Goal: Task Accomplishment & Management: Use online tool/utility

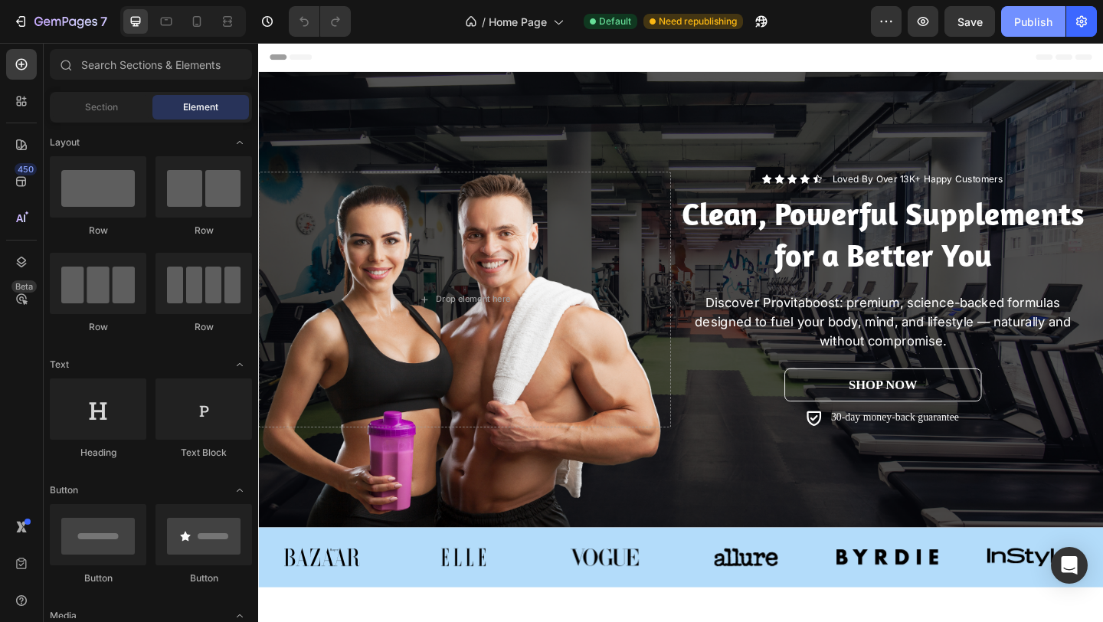
click at [1015, 26] on div "Publish" at bounding box center [1033, 22] width 38 height 16
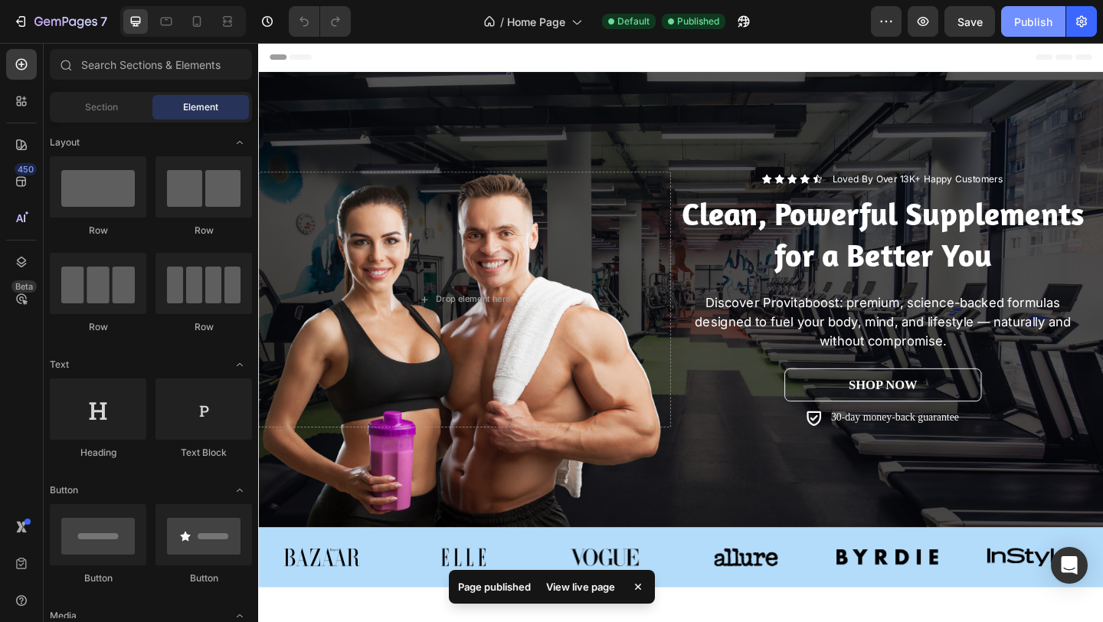
click at [1033, 18] on div "Publish" at bounding box center [1033, 22] width 38 height 16
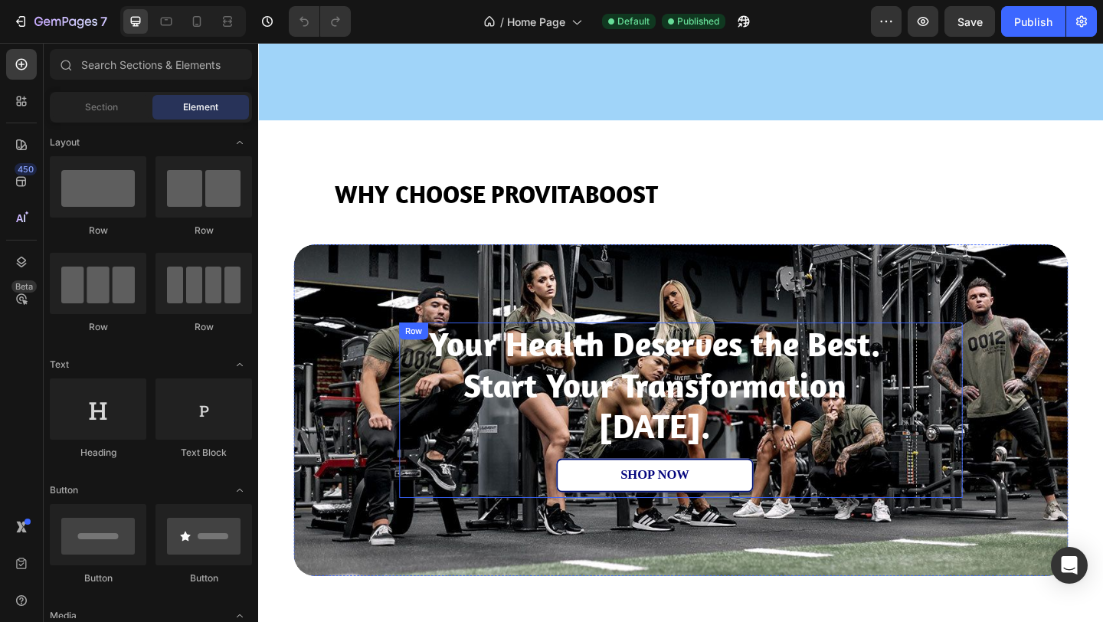
scroll to position [2737, 0]
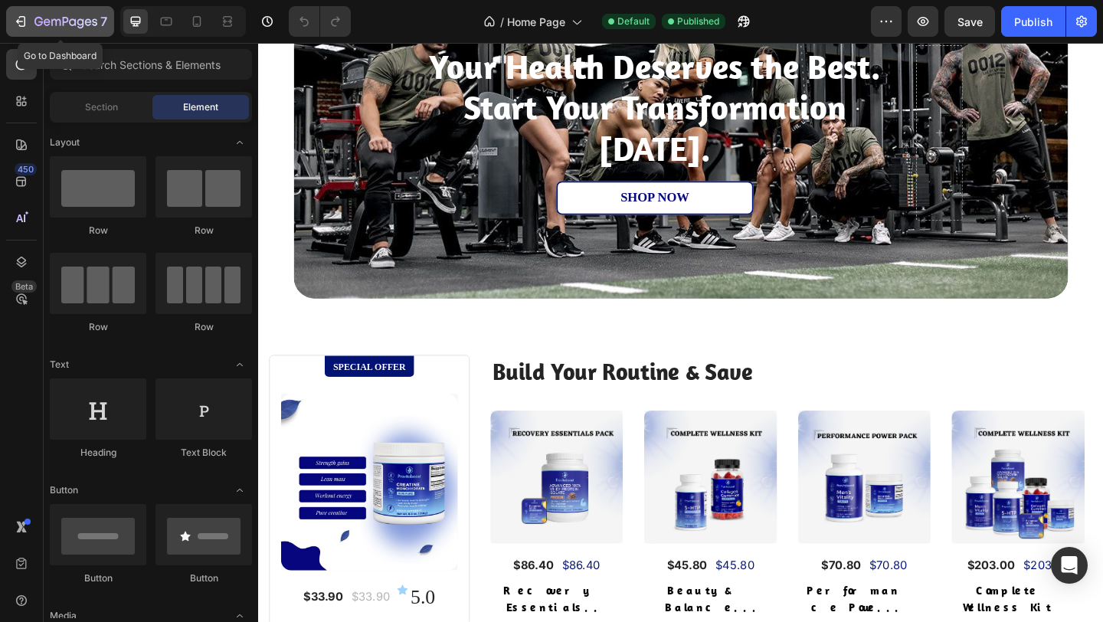
click at [49, 26] on icon "button" at bounding box center [65, 22] width 63 height 13
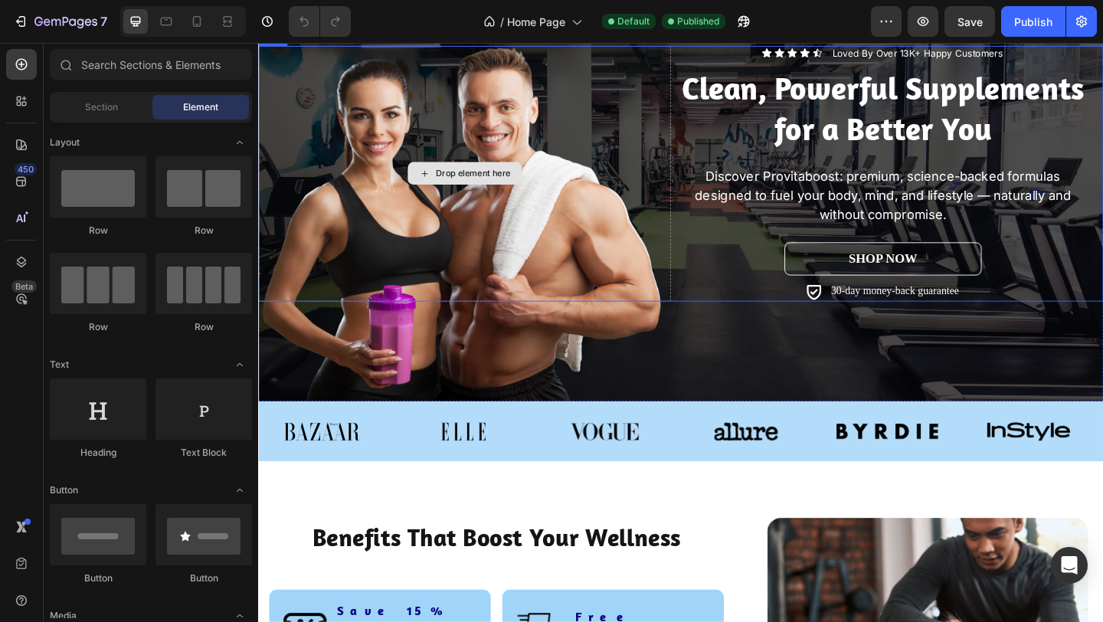
scroll to position [139, 0]
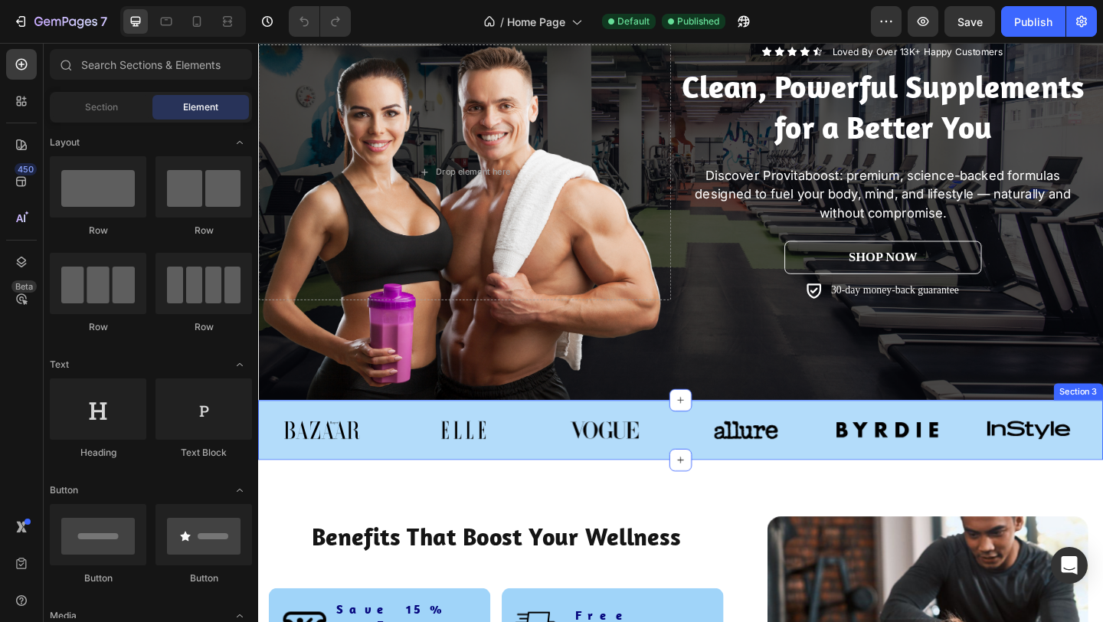
click at [560, 486] on div "Image Image Image Image Image Image Carousel" at bounding box center [717, 469] width 919 height 53
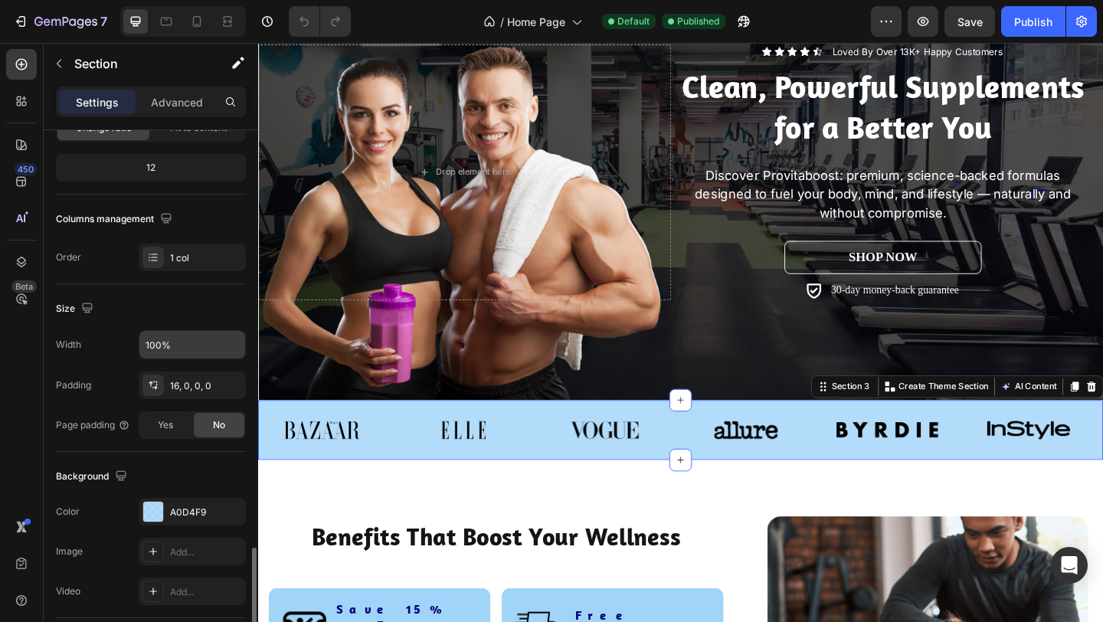
scroll to position [399, 0]
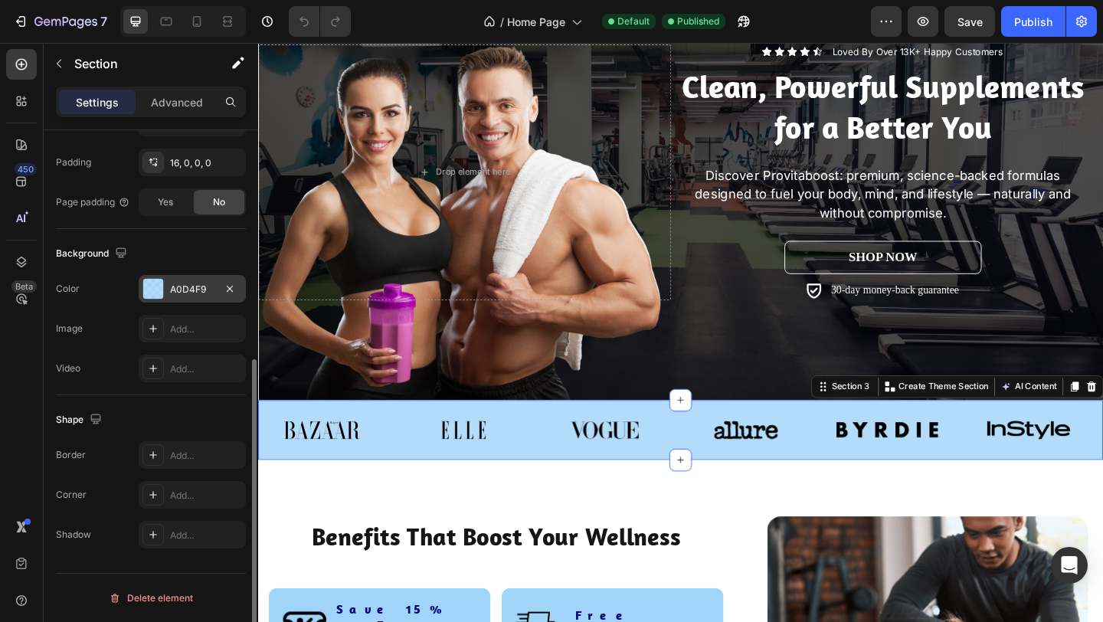
click at [162, 294] on div at bounding box center [153, 289] width 20 height 20
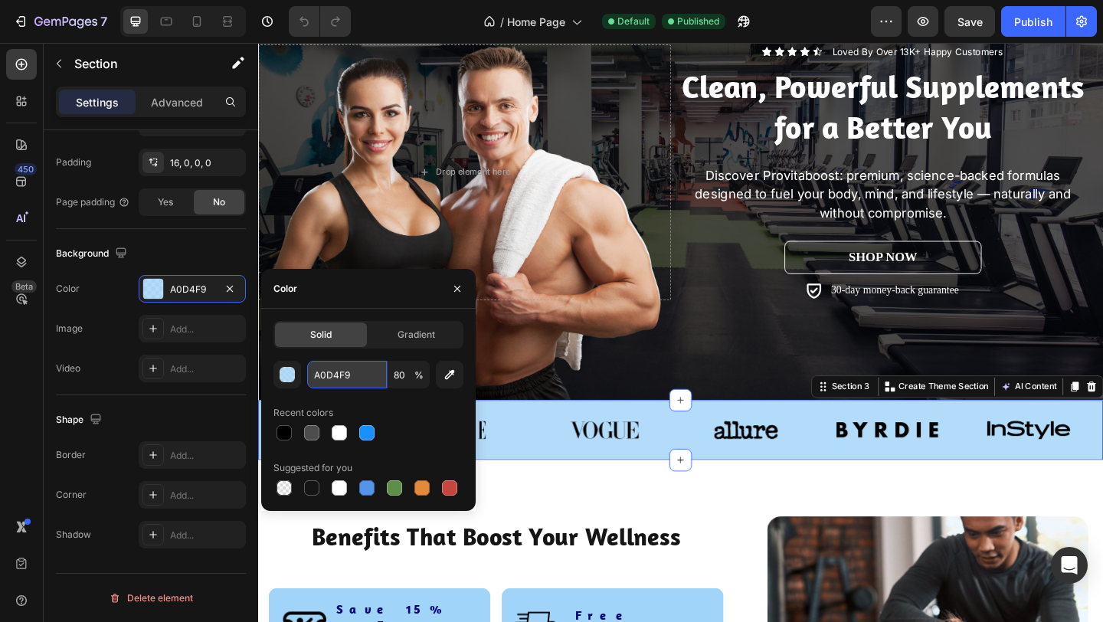
click at [353, 370] on input "A0D4F9" at bounding box center [347, 375] width 80 height 28
paste input "#07067F"
type input "#07067F"
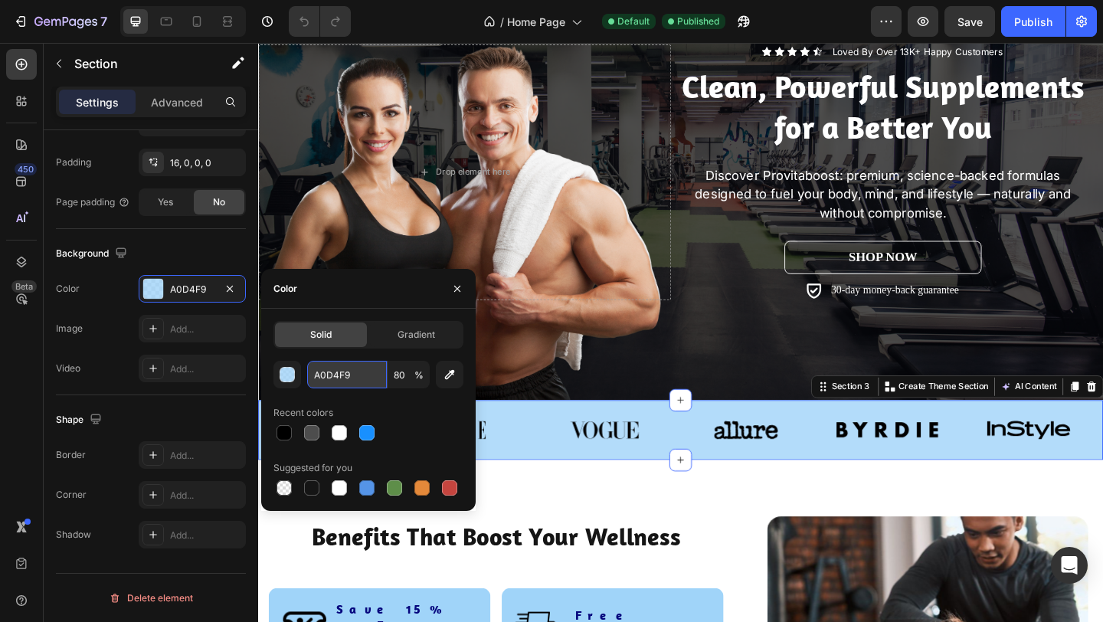
type input "100"
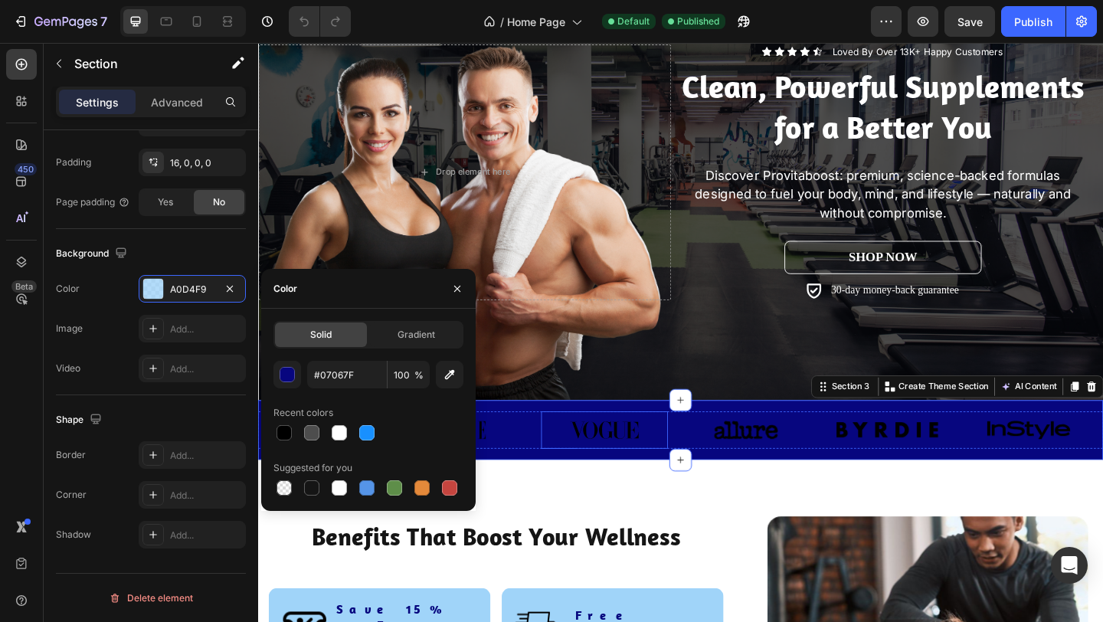
click at [613, 459] on img at bounding box center [635, 463] width 111 height 41
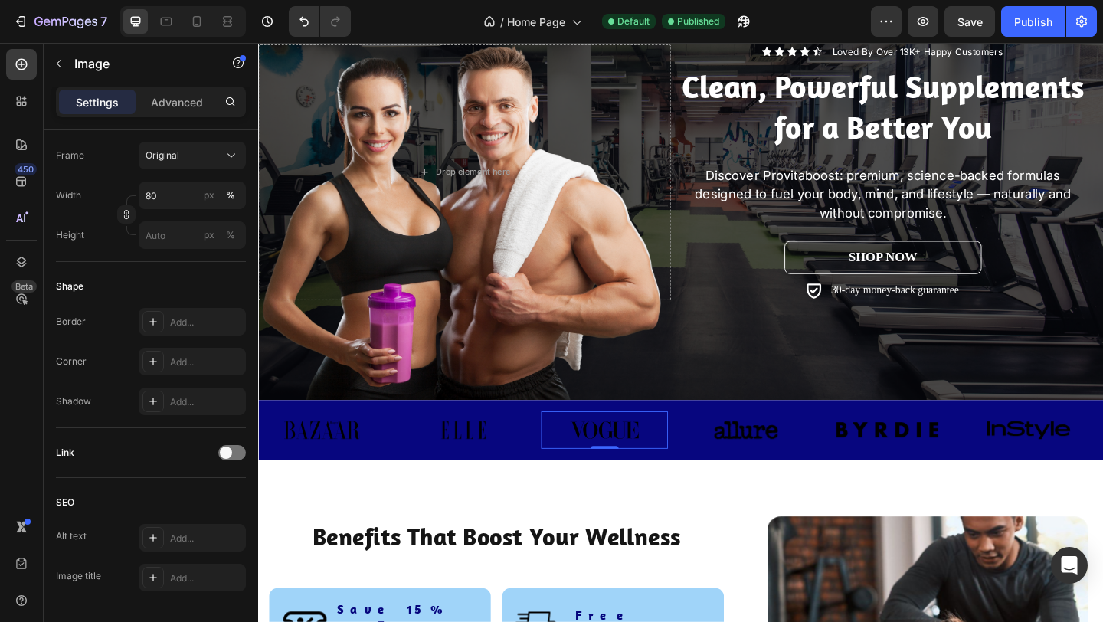
scroll to position [0, 0]
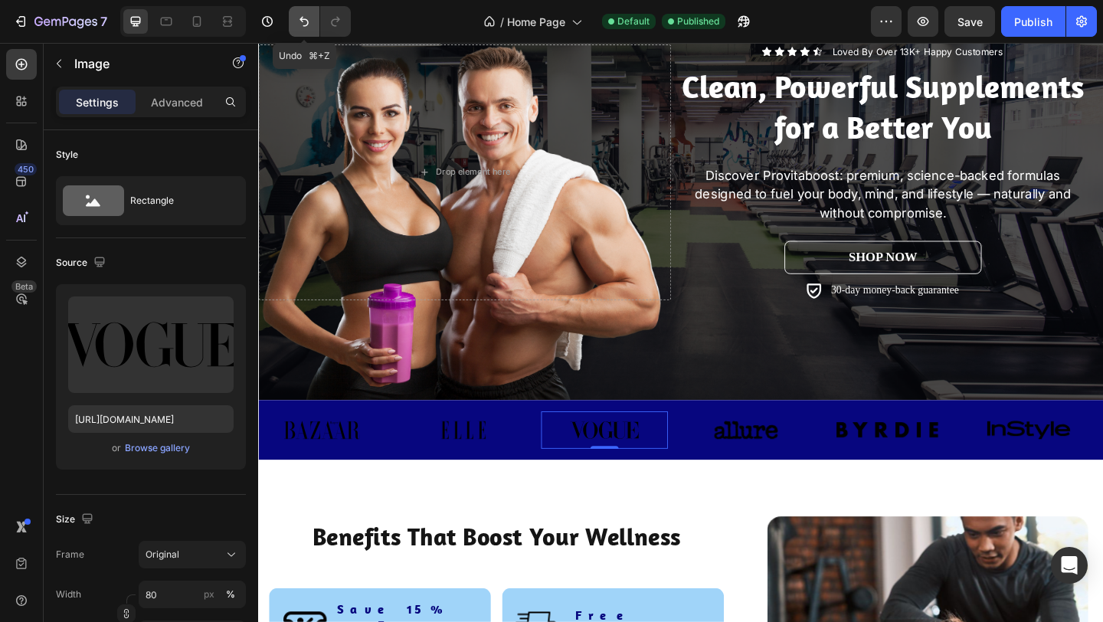
click at [306, 18] on icon "Undo/Redo" at bounding box center [303, 21] width 15 height 15
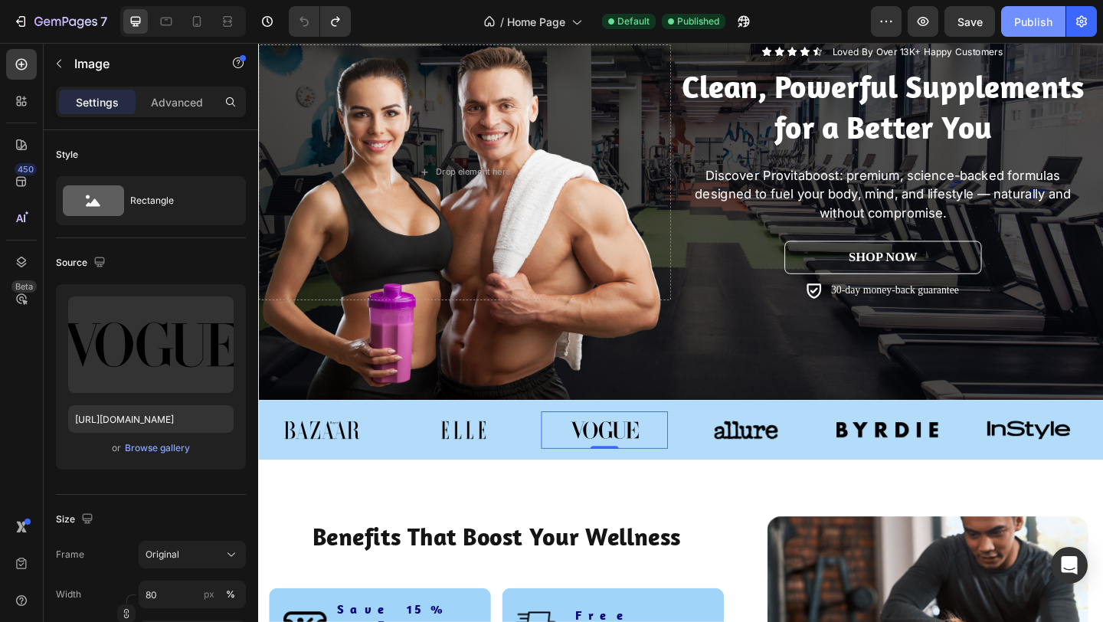
click at [1022, 18] on div "Publish" at bounding box center [1033, 22] width 38 height 16
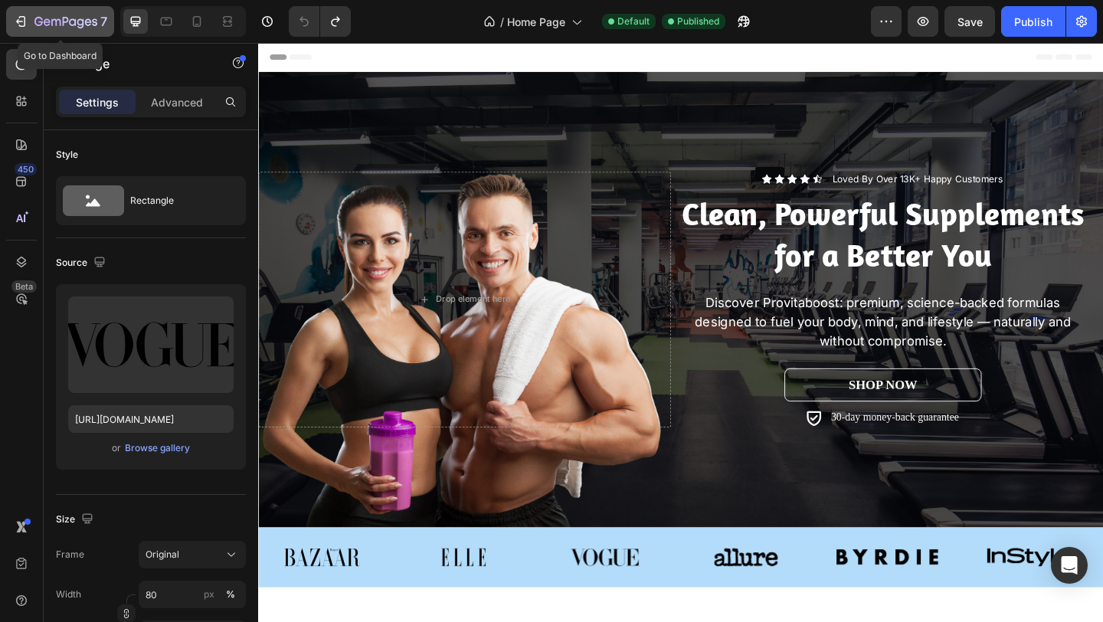
click at [70, 17] on icon "button" at bounding box center [65, 22] width 63 height 13
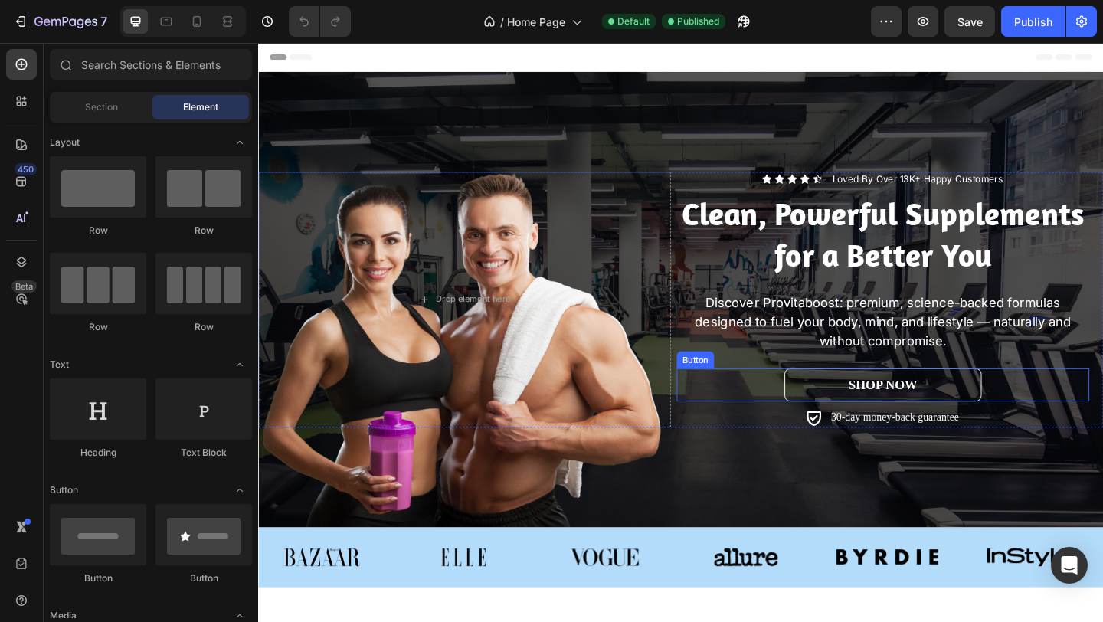
click at [1000, 405] on link "shop now" at bounding box center [937, 415] width 214 height 36
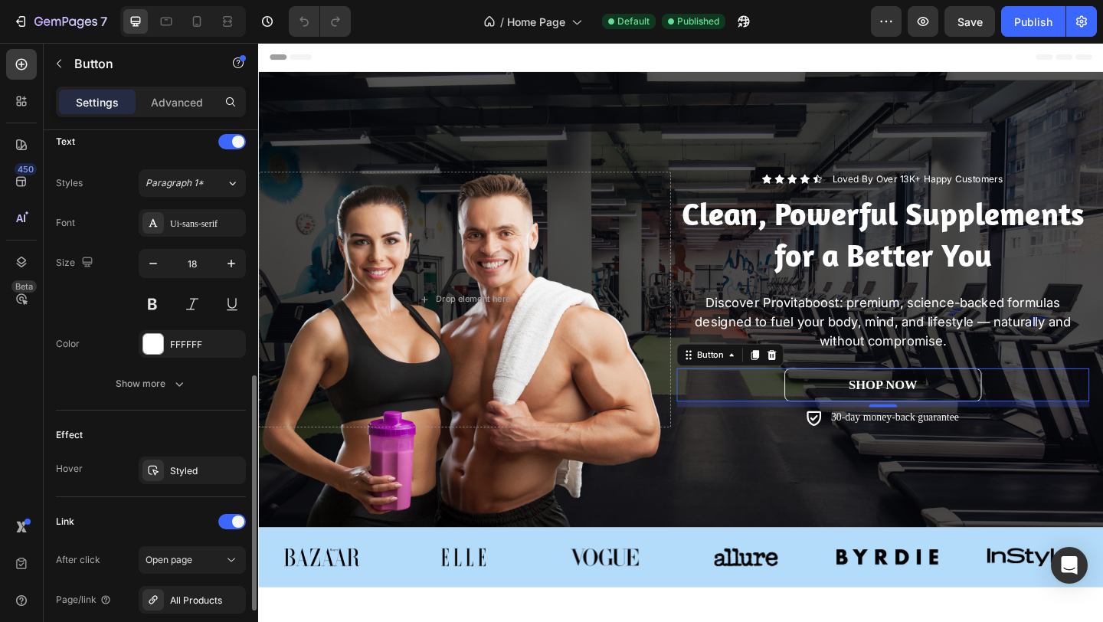
scroll to position [535, 0]
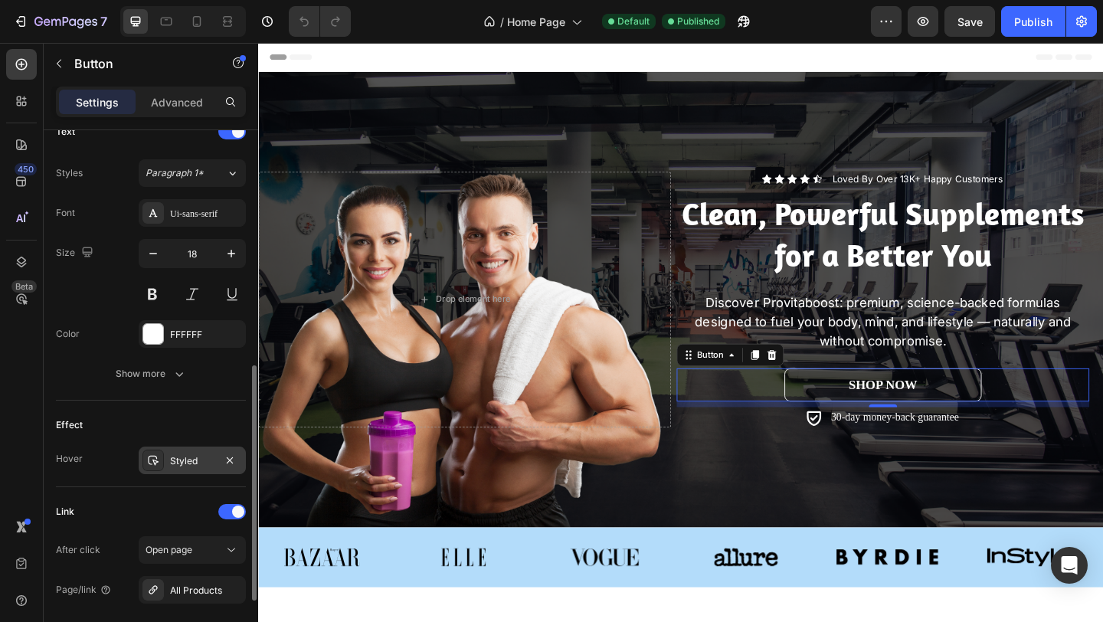
click at [164, 459] on div "Styled" at bounding box center [192, 460] width 107 height 28
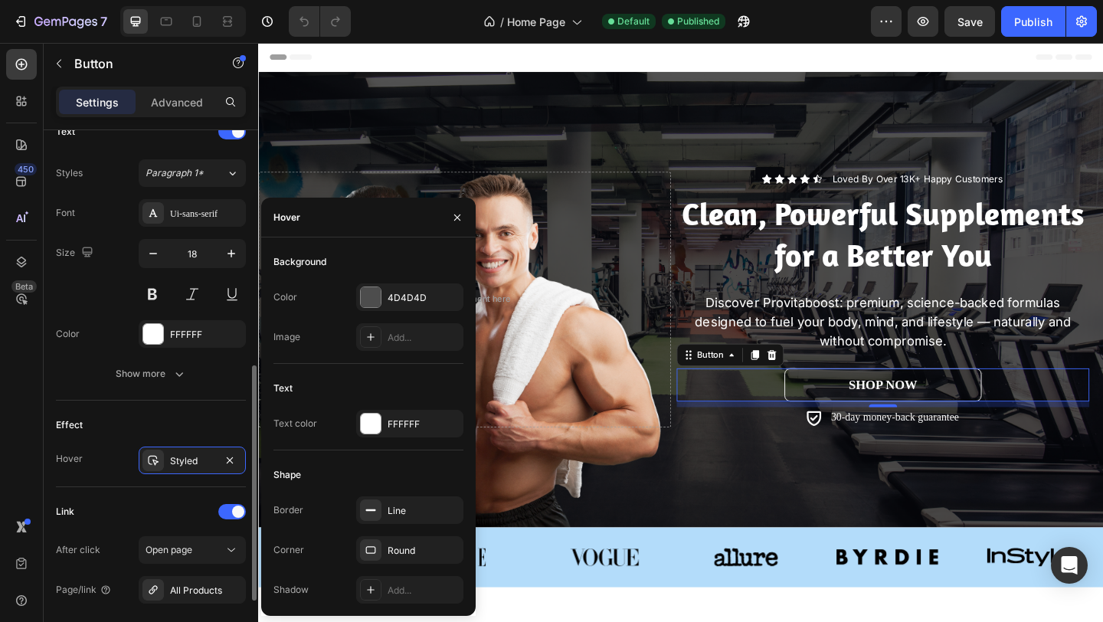
click at [140, 416] on div "Effect" at bounding box center [151, 425] width 190 height 25
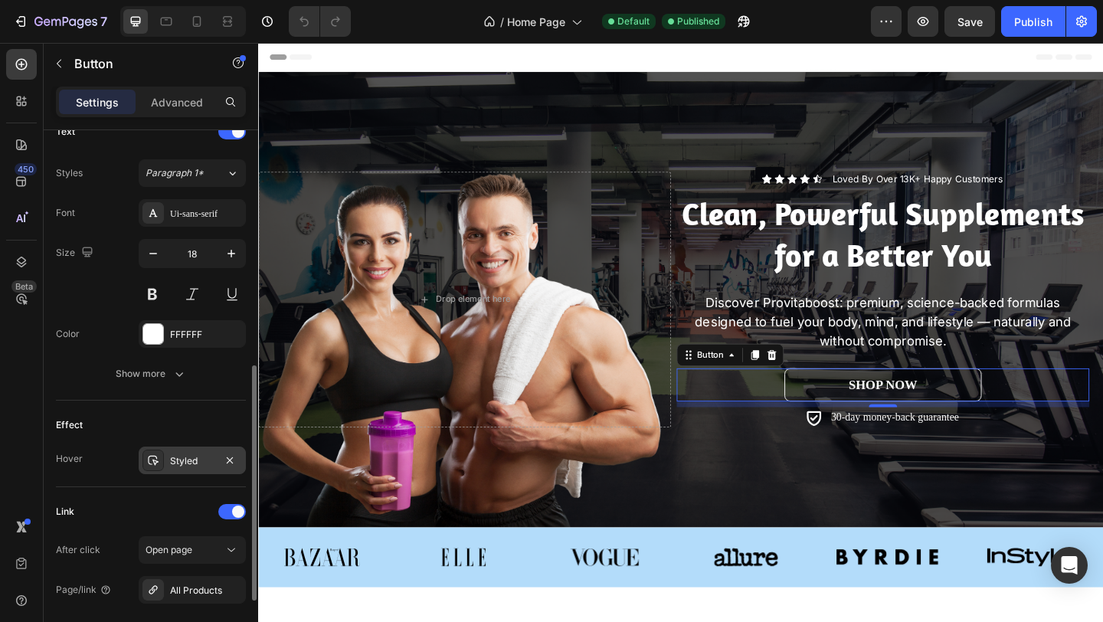
click at [156, 462] on icon at bounding box center [153, 461] width 11 height 10
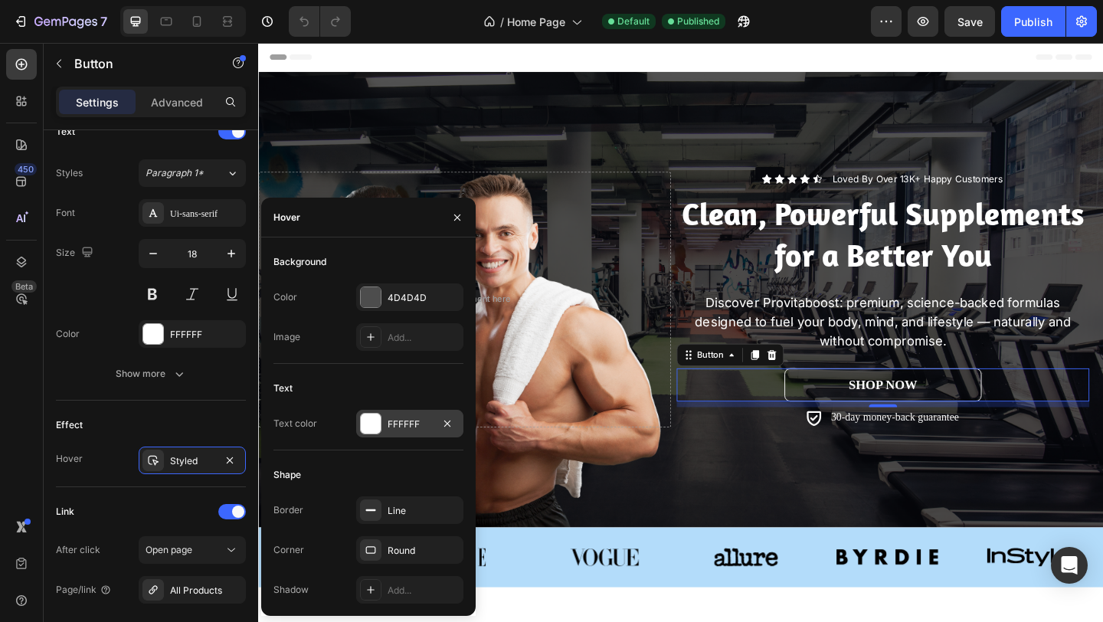
click at [369, 423] on div at bounding box center [371, 424] width 20 height 20
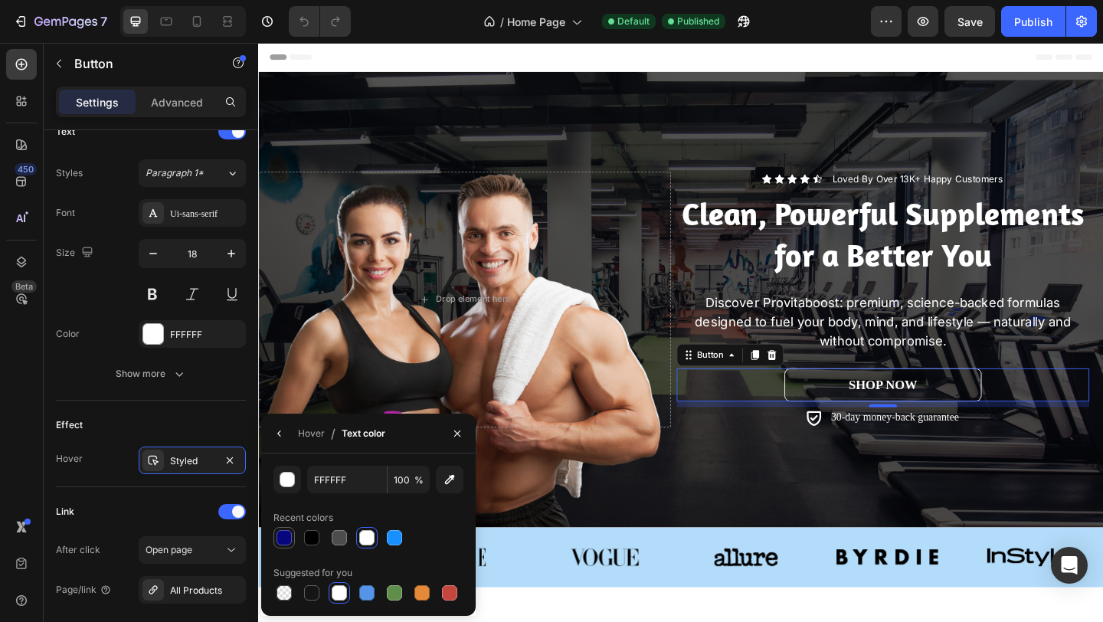
click at [286, 538] on div at bounding box center [283, 537] width 15 height 15
type input "07067F"
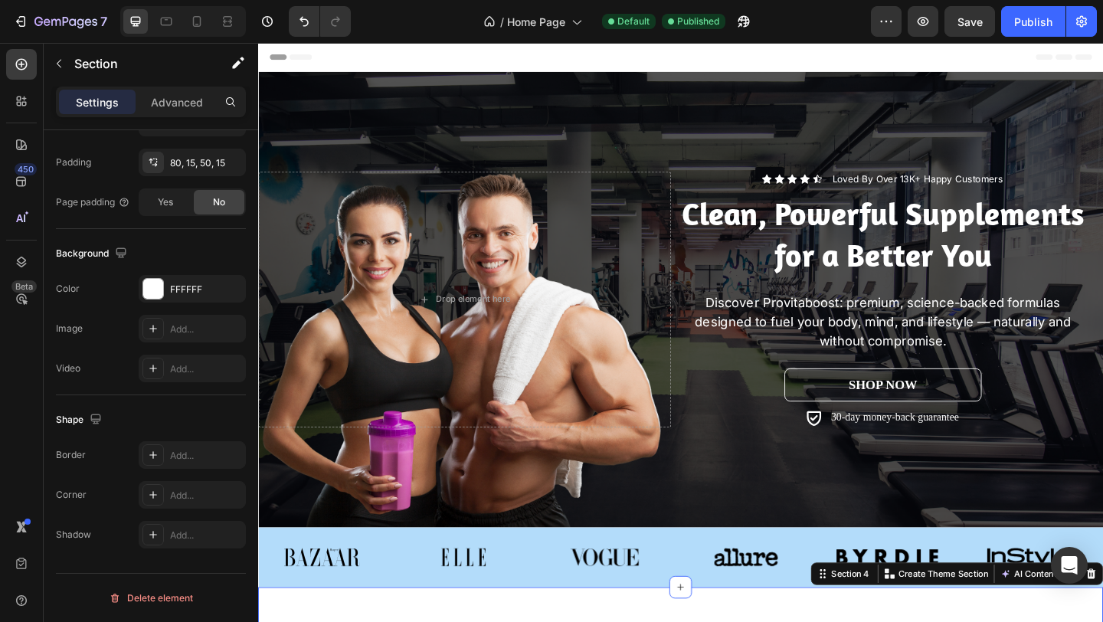
scroll to position [0, 0]
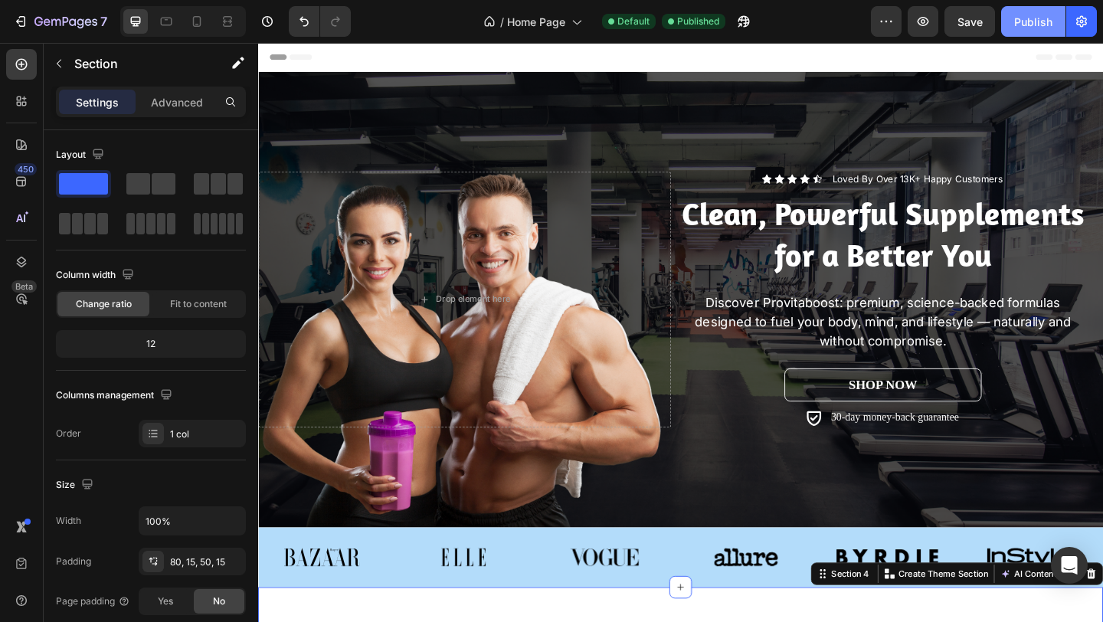
click at [1036, 21] on div "Publish" at bounding box center [1033, 22] width 38 height 16
click at [862, 413] on link "shop now" at bounding box center [937, 415] width 214 height 36
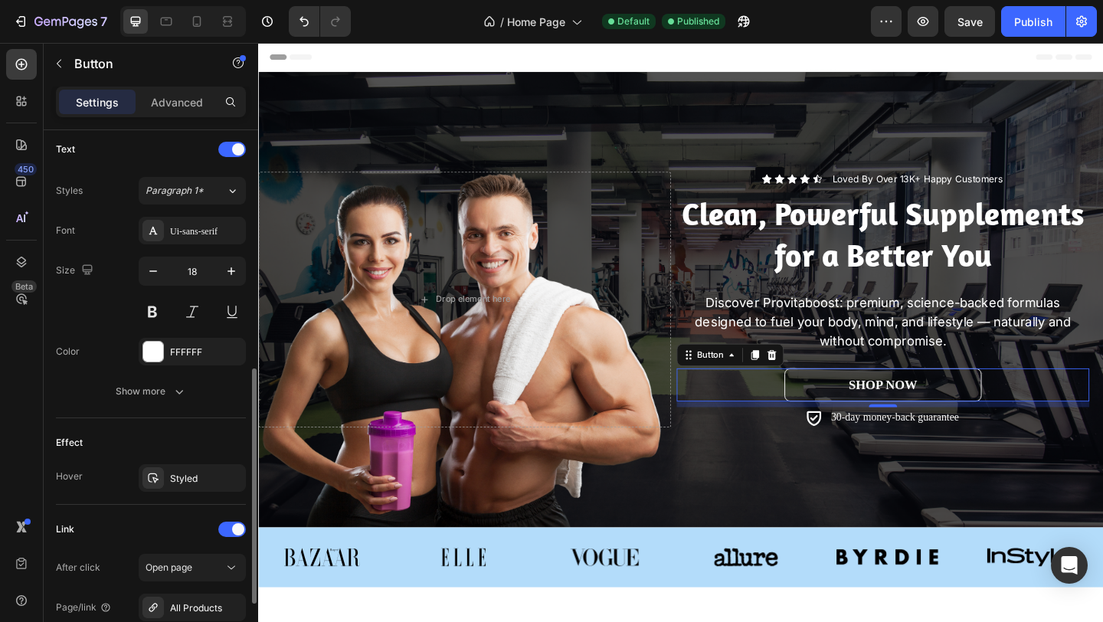
scroll to position [530, 0]
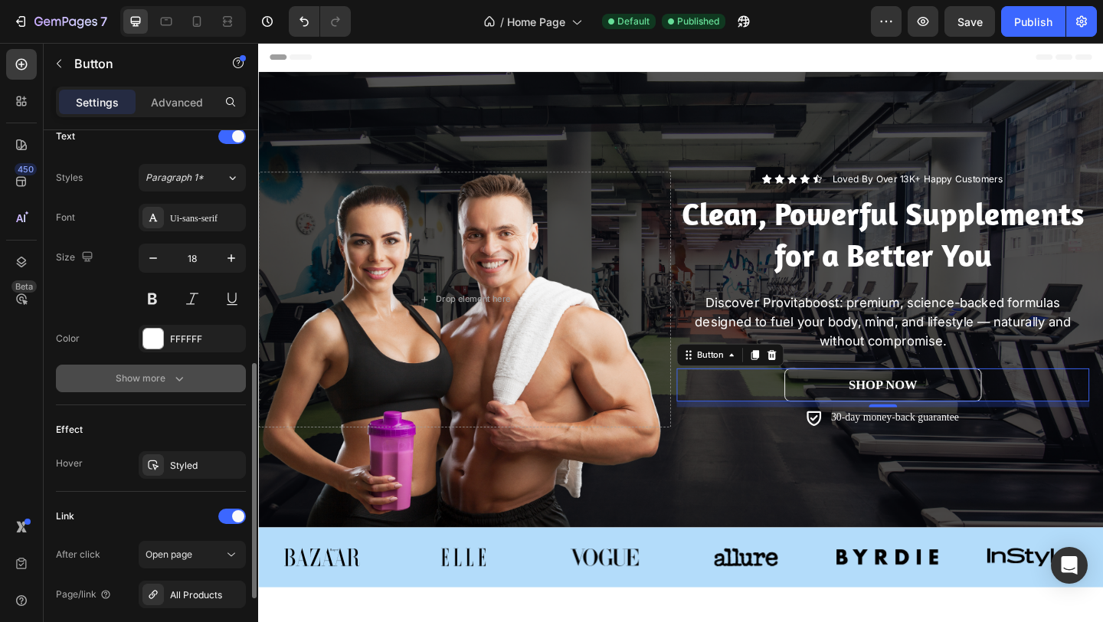
click at [169, 378] on div "Show more" at bounding box center [151, 378] width 71 height 15
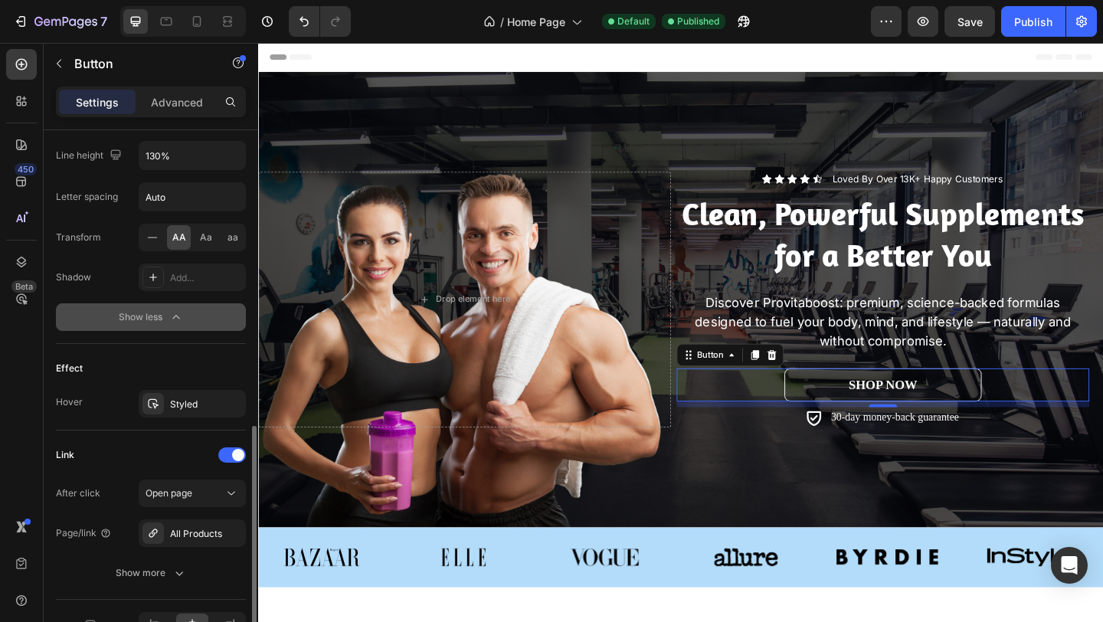
scroll to position [797, 0]
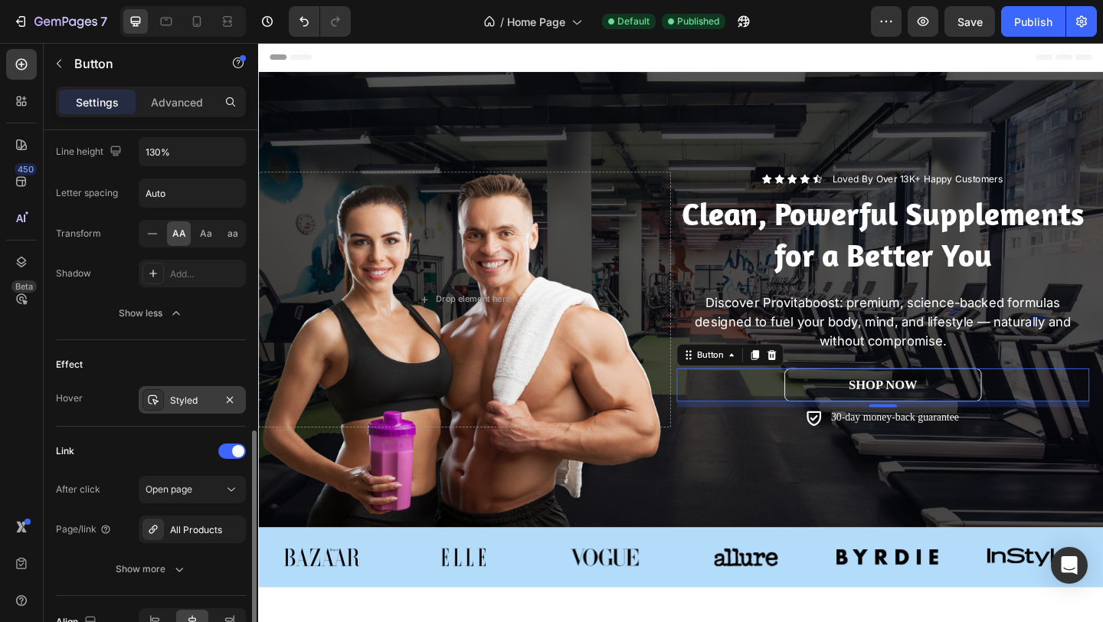
click at [168, 400] on div "Styled" at bounding box center [192, 400] width 107 height 28
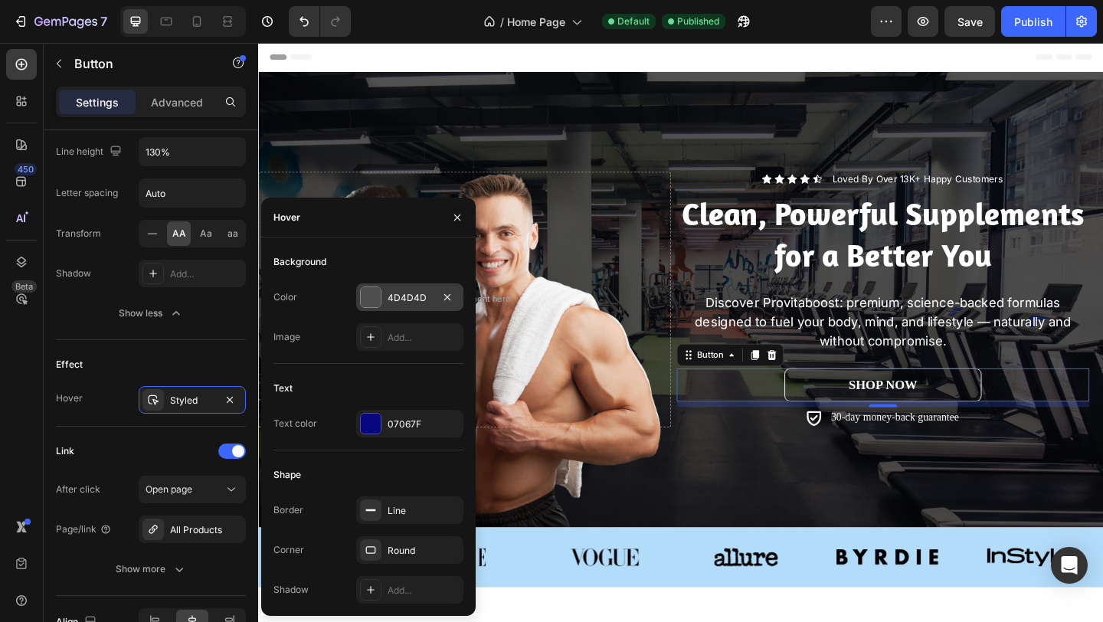
click at [397, 296] on div "4D4D4D" at bounding box center [410, 298] width 44 height 14
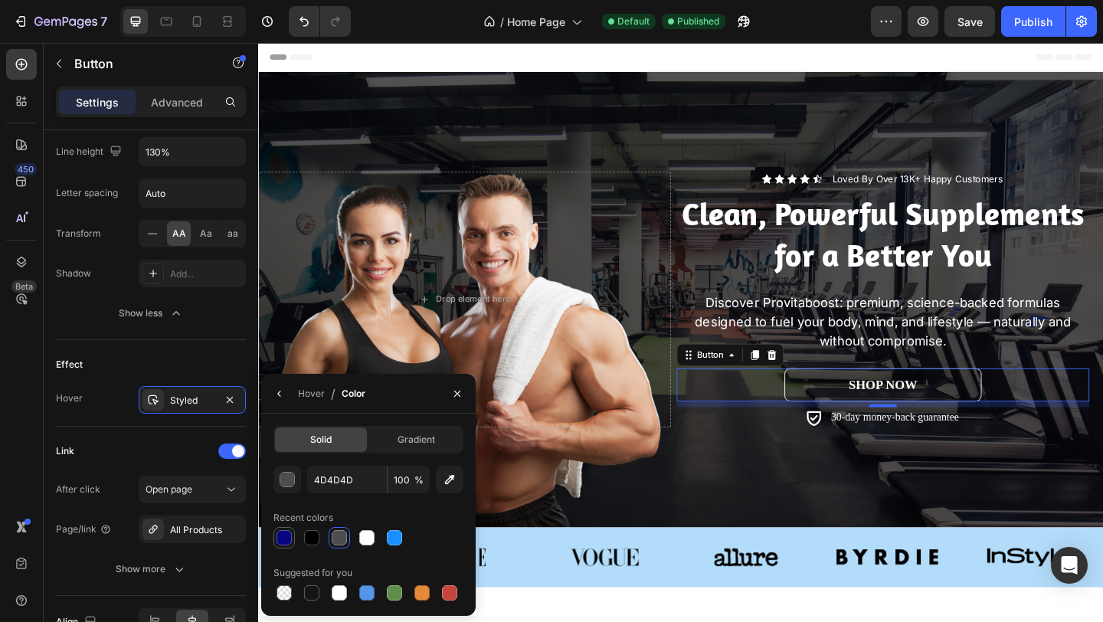
click at [286, 538] on div at bounding box center [283, 537] width 15 height 15
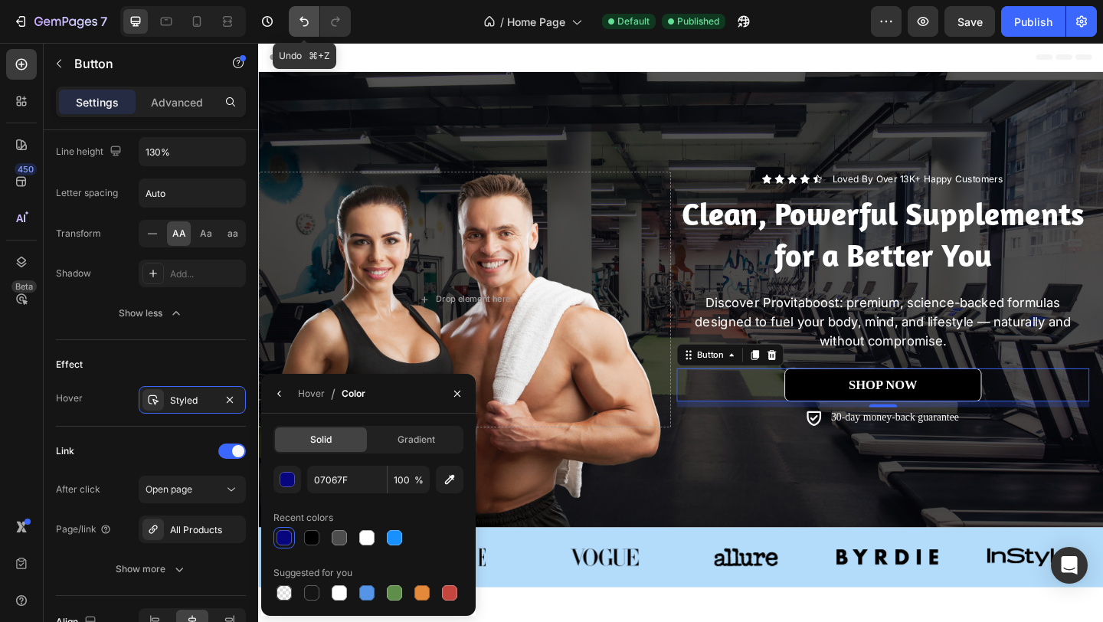
click at [299, 18] on icon "Undo/Redo" at bounding box center [303, 21] width 15 height 15
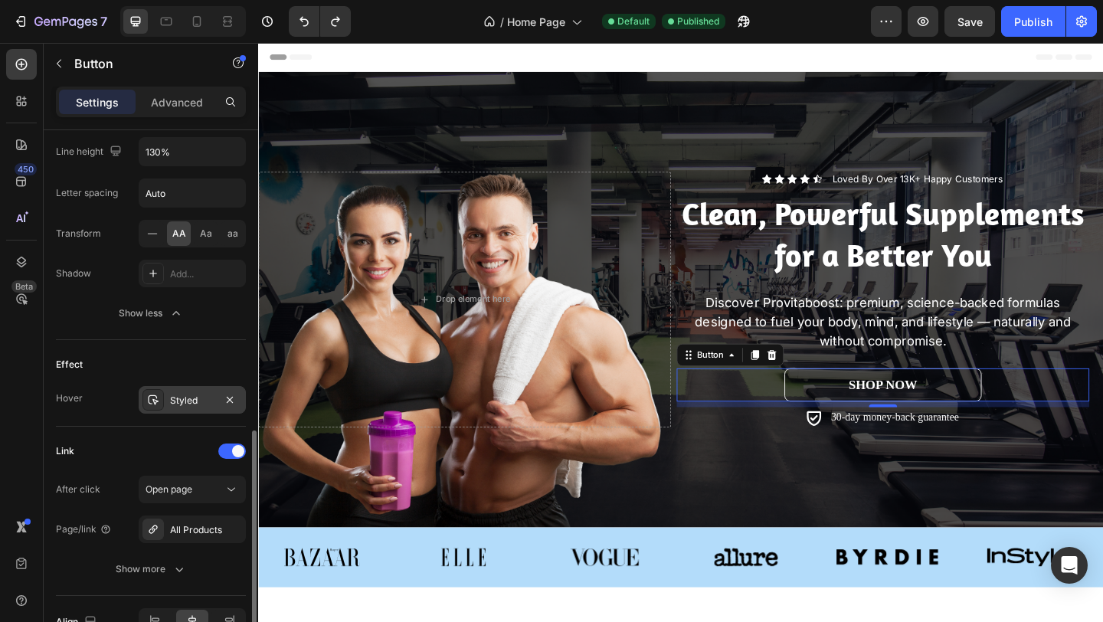
click at [168, 408] on div "Styled" at bounding box center [192, 400] width 107 height 28
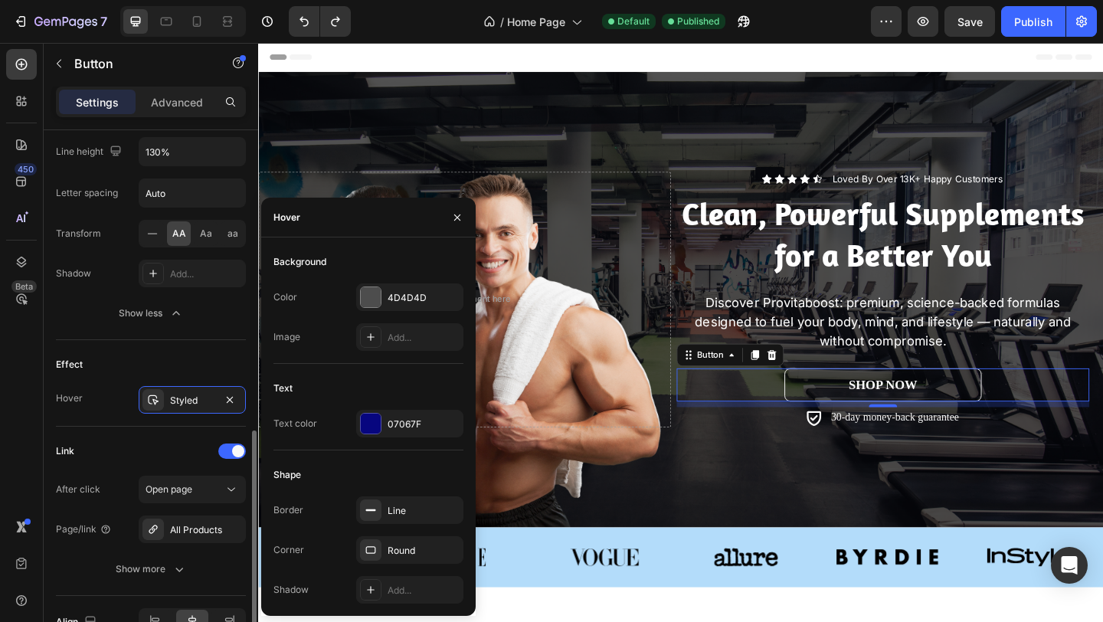
click at [146, 348] on div "Effect Hover Styled" at bounding box center [151, 383] width 190 height 87
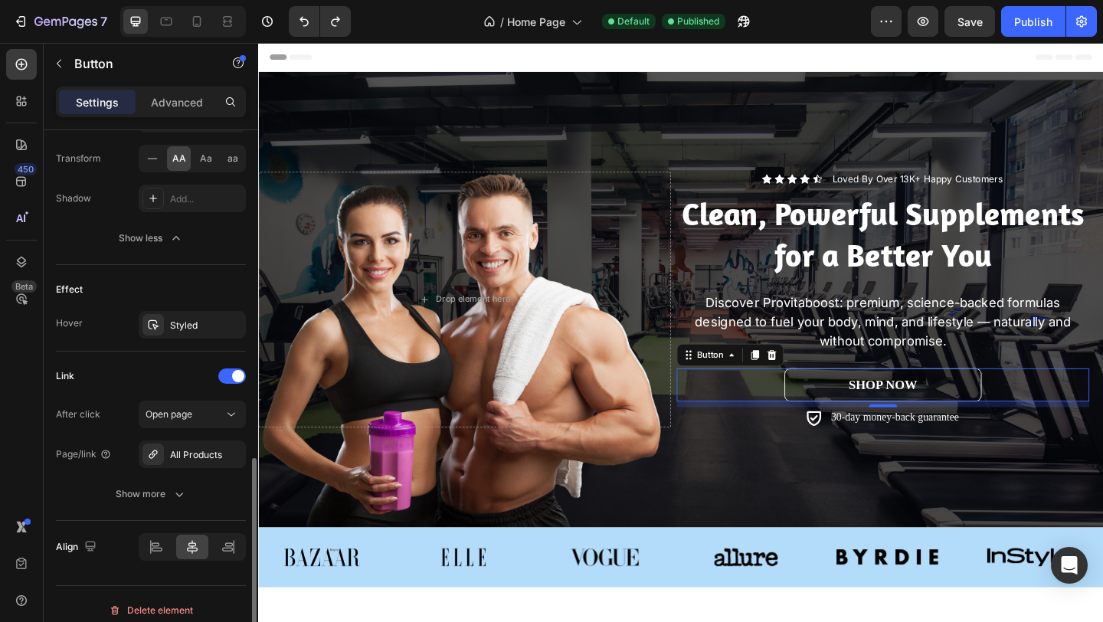
scroll to position [873, 0]
click at [173, 312] on div "Styled" at bounding box center [192, 324] width 107 height 28
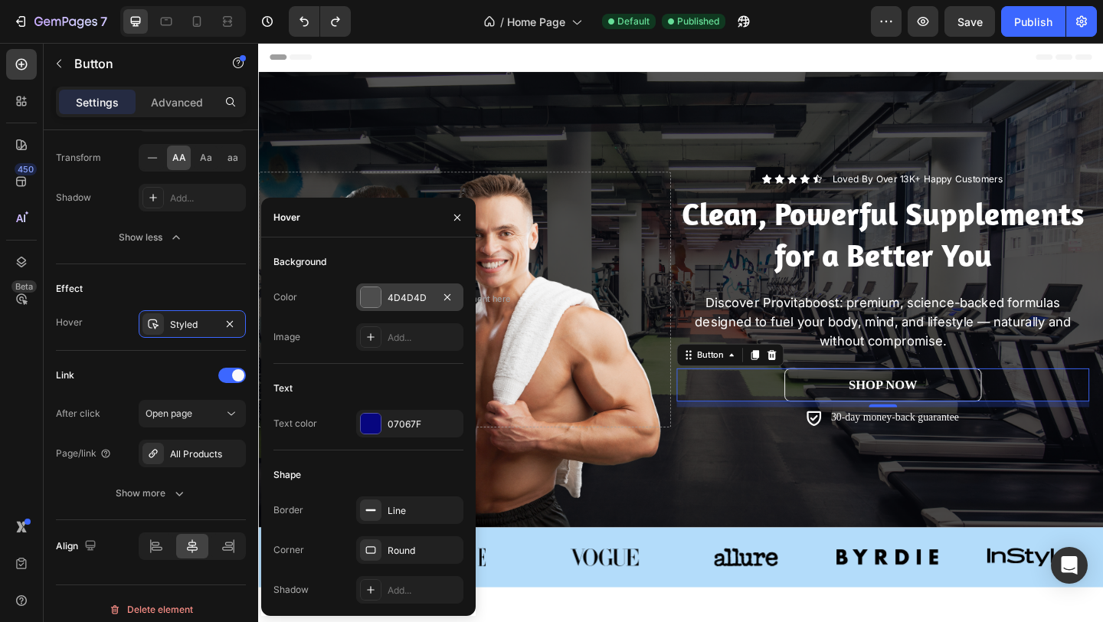
click at [388, 297] on div "4D4D4D" at bounding box center [410, 298] width 44 height 14
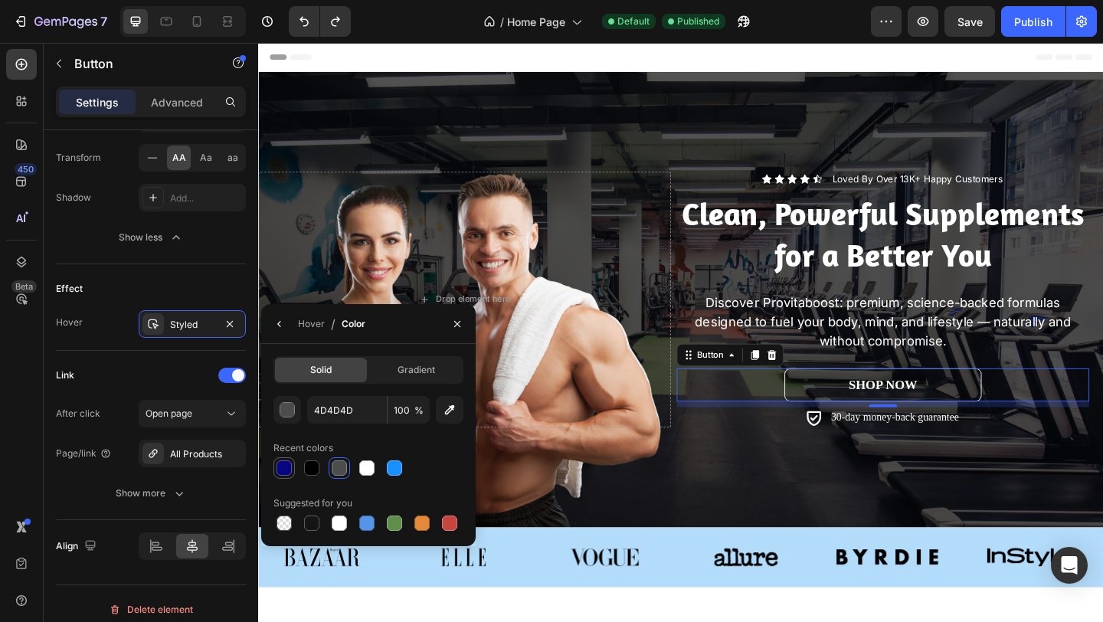
click at [283, 470] on div at bounding box center [283, 467] width 15 height 15
type input "07067F"
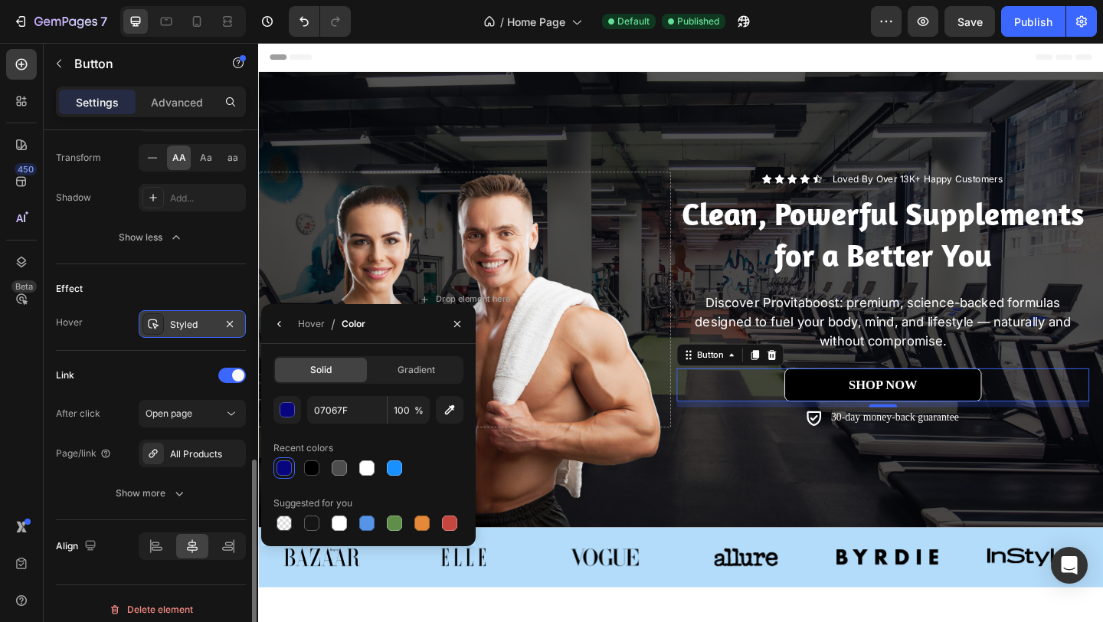
click at [206, 329] on div "Styled" at bounding box center [192, 325] width 44 height 14
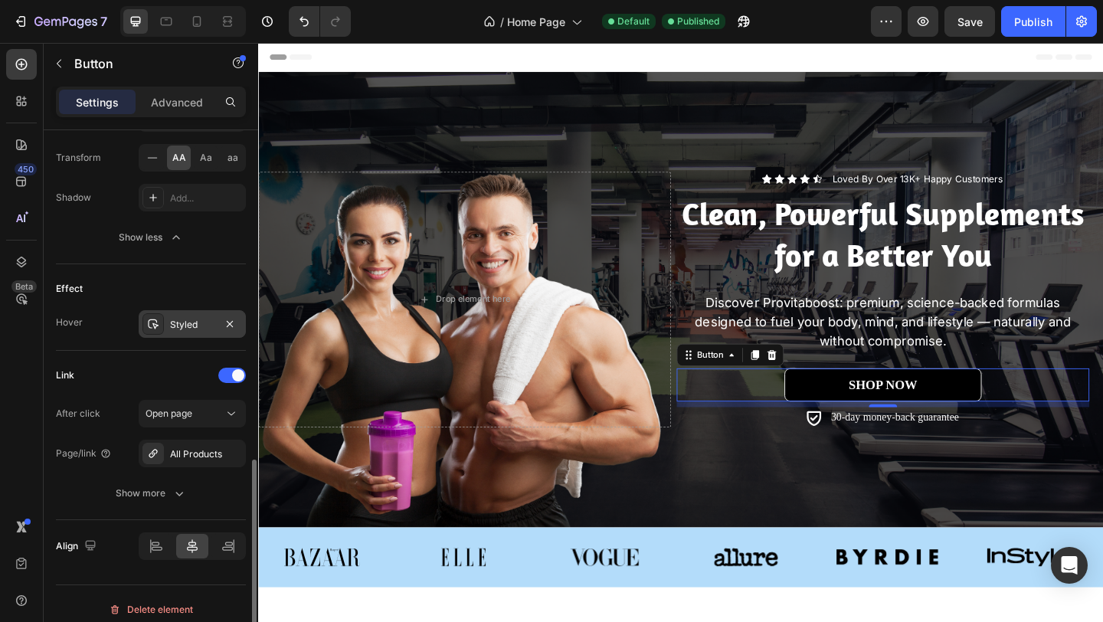
click at [206, 329] on div "Styled" at bounding box center [192, 325] width 44 height 14
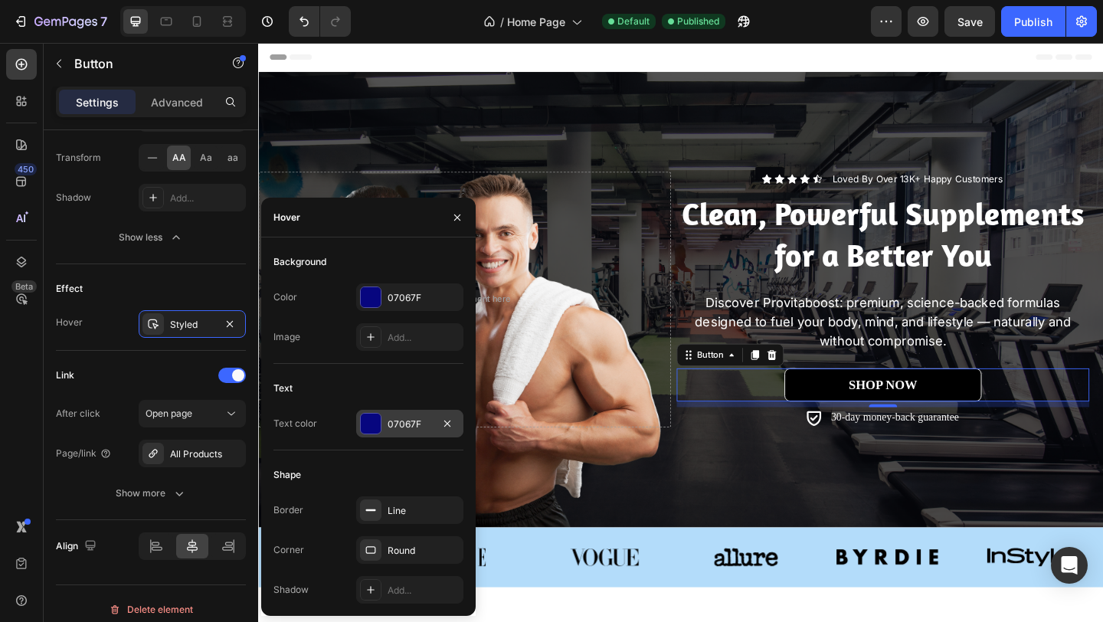
click at [400, 418] on div "07067F" at bounding box center [410, 424] width 44 height 14
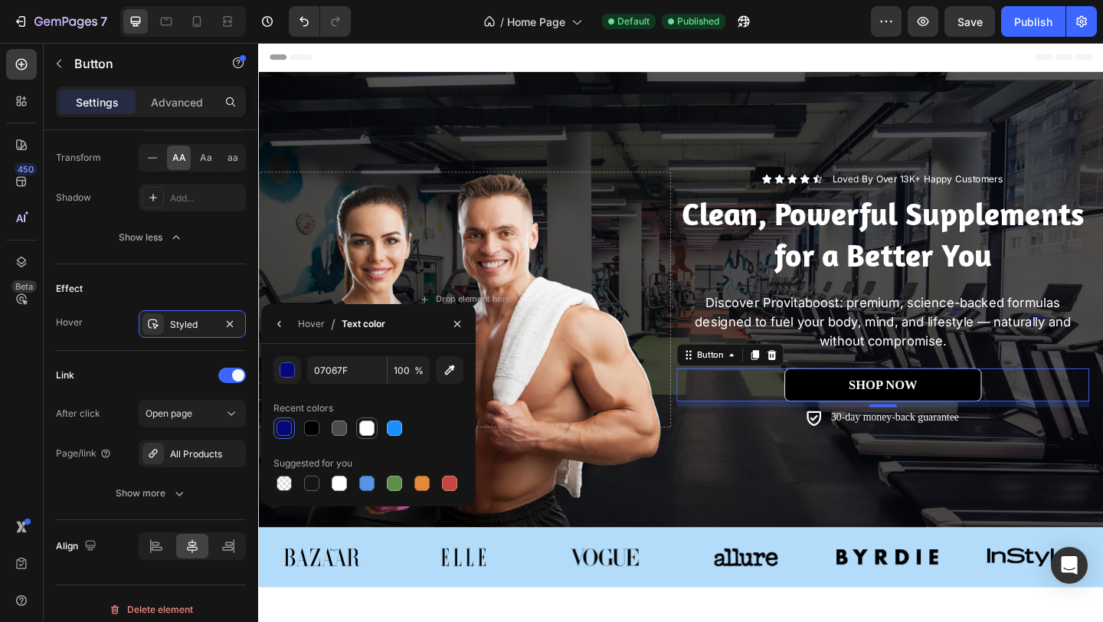
click at [364, 422] on div at bounding box center [366, 427] width 15 height 15
type input "FFFFFF"
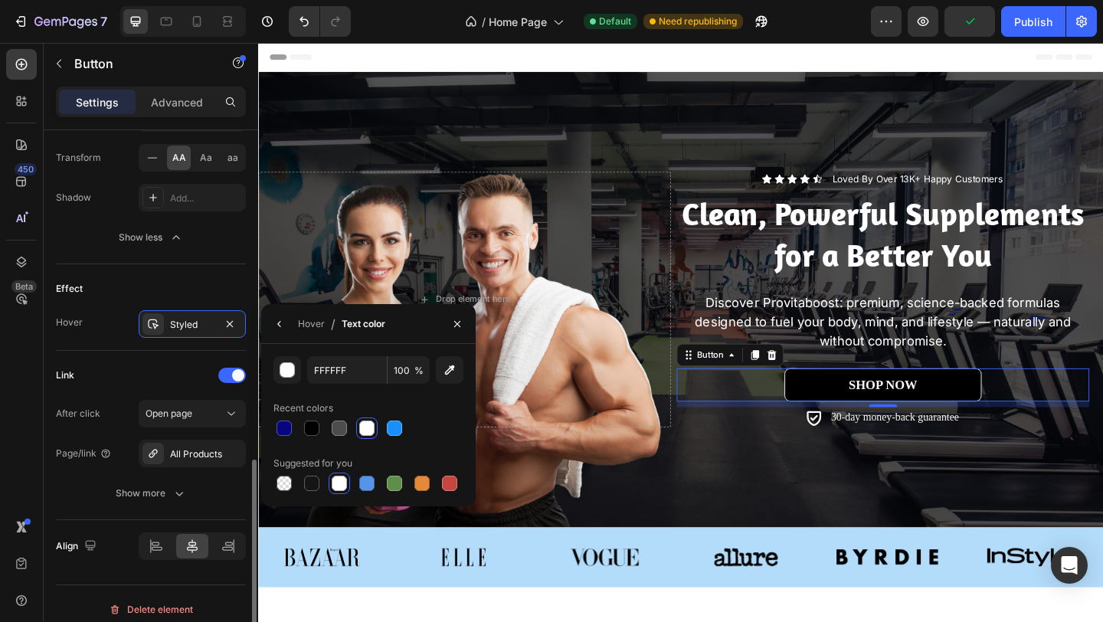
click at [217, 280] on div "Effect" at bounding box center [151, 288] width 190 height 25
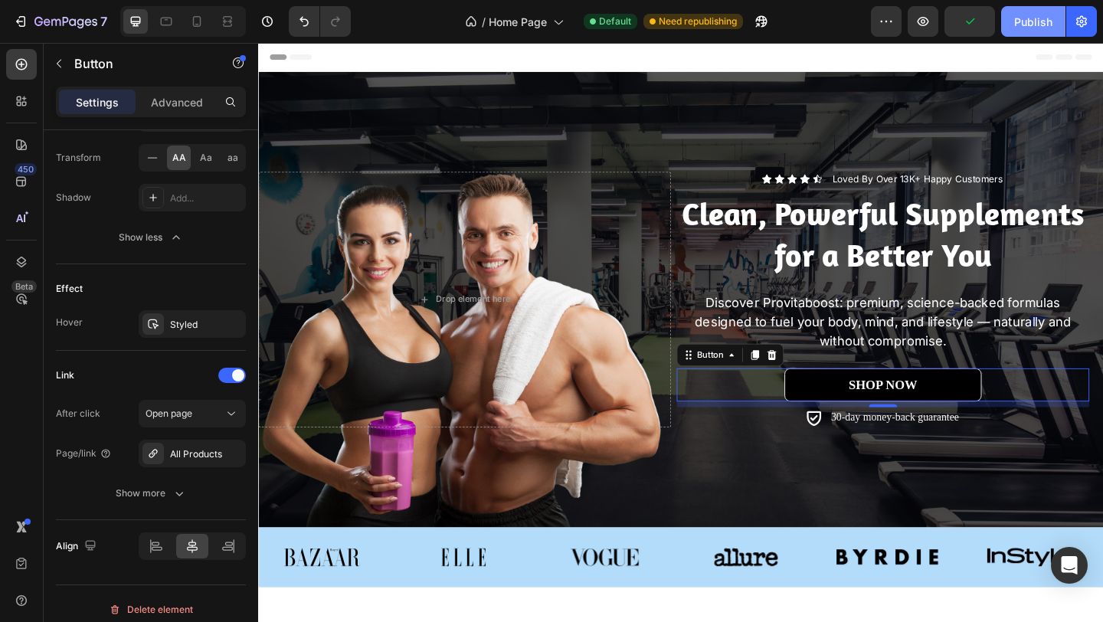
click at [1031, 11] on button "Publish" at bounding box center [1033, 21] width 64 height 31
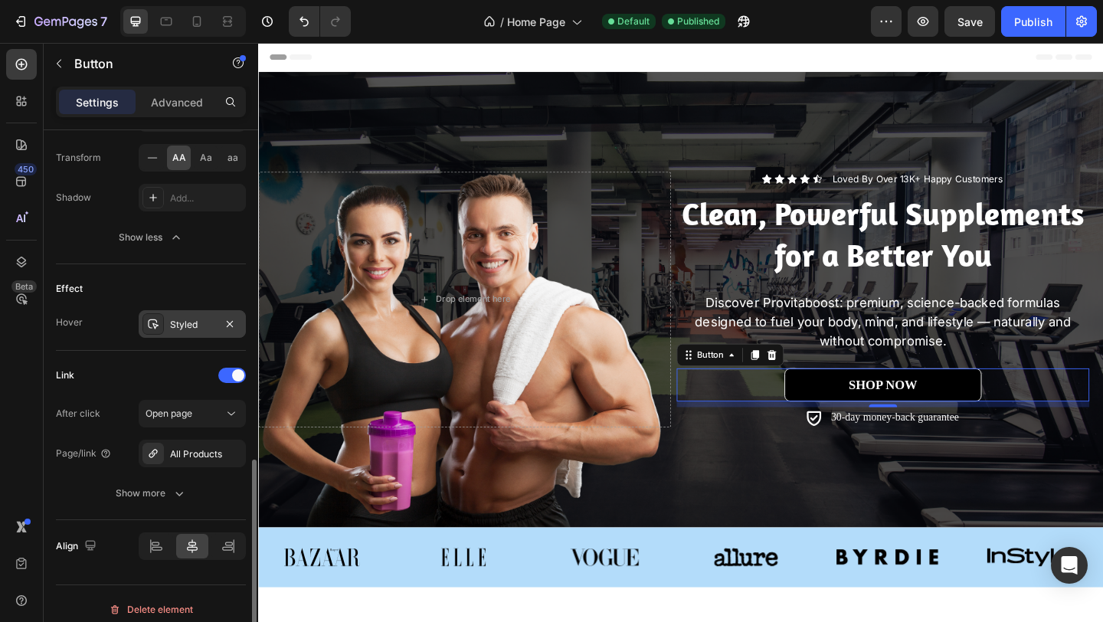
click at [167, 322] on div "Styled" at bounding box center [192, 324] width 107 height 28
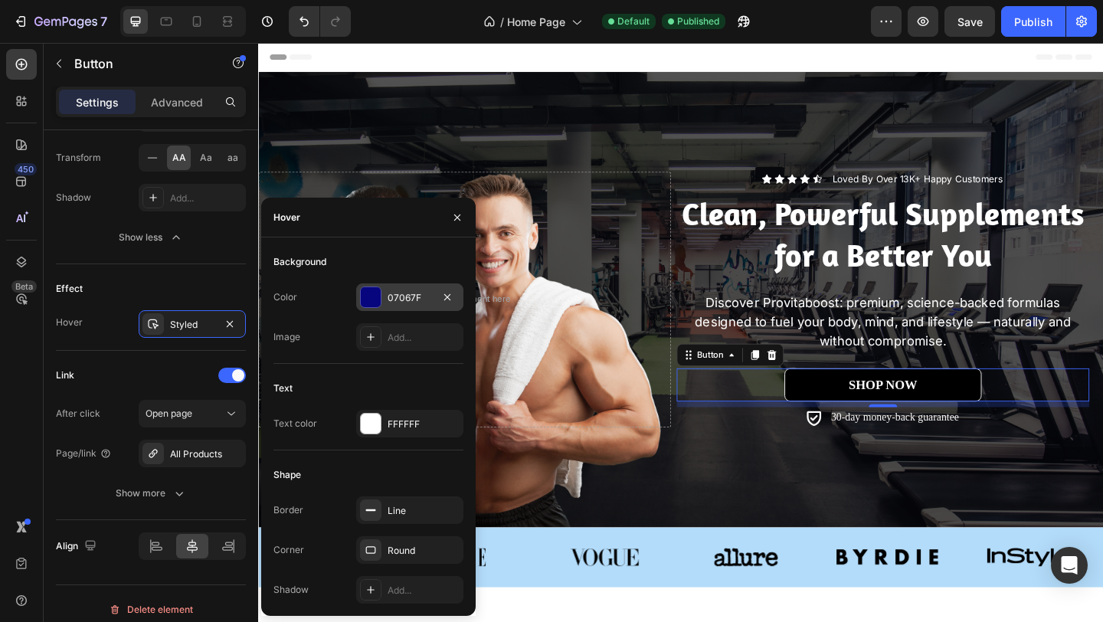
click at [404, 292] on div "07067F" at bounding box center [410, 298] width 44 height 14
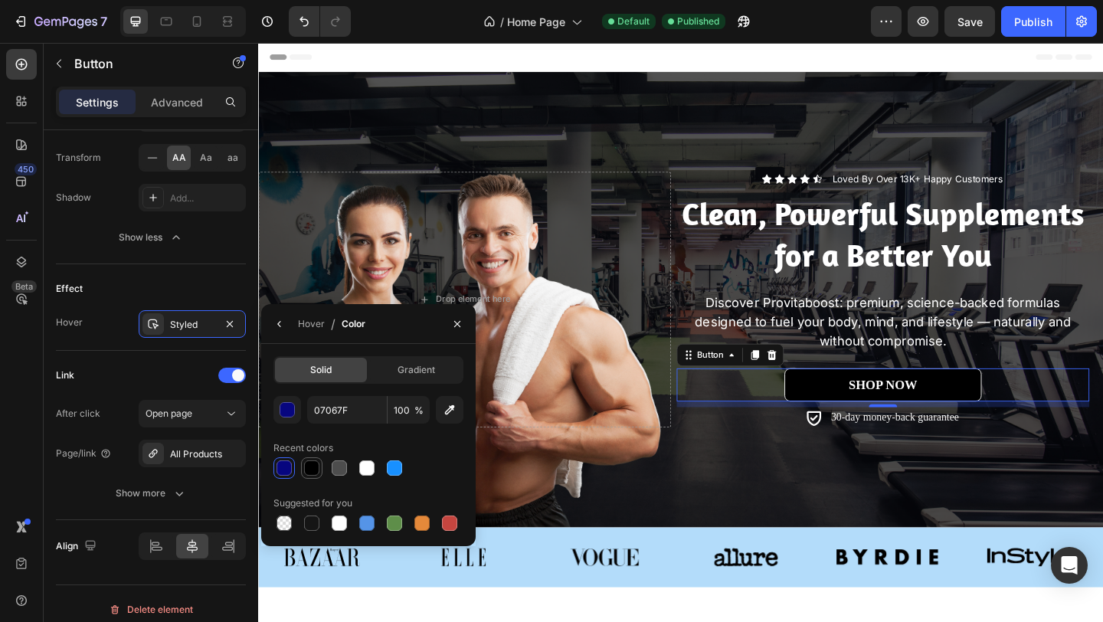
click at [307, 473] on div at bounding box center [311, 467] width 15 height 15
click at [364, 466] on div at bounding box center [366, 467] width 15 height 15
type input "FFFFFF"
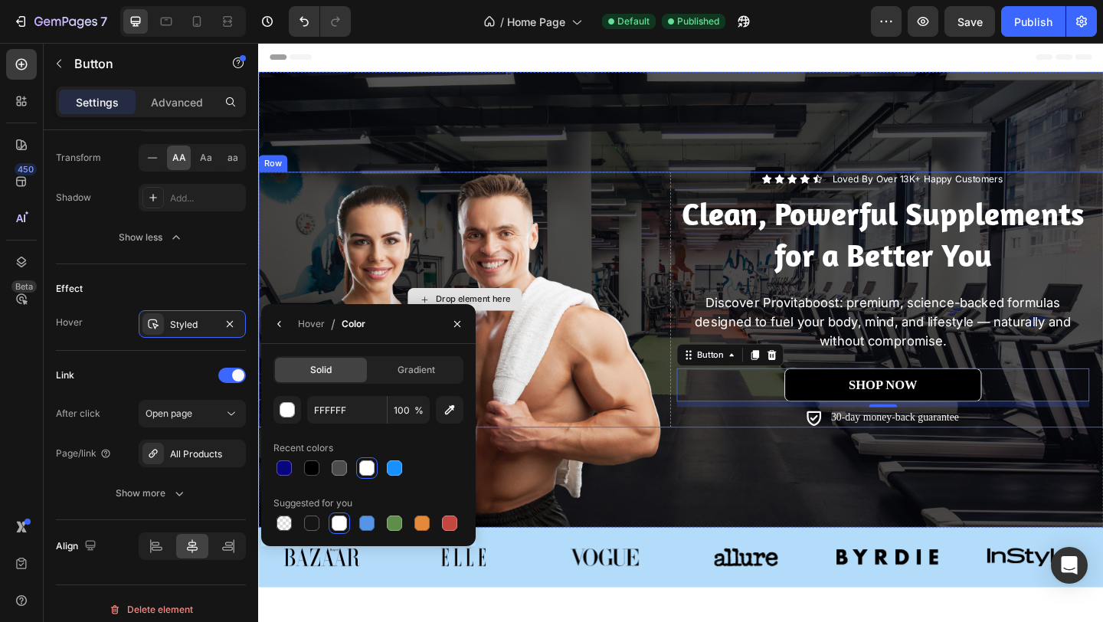
click at [492, 221] on div "Drop element here" at bounding box center [482, 322] width 449 height 278
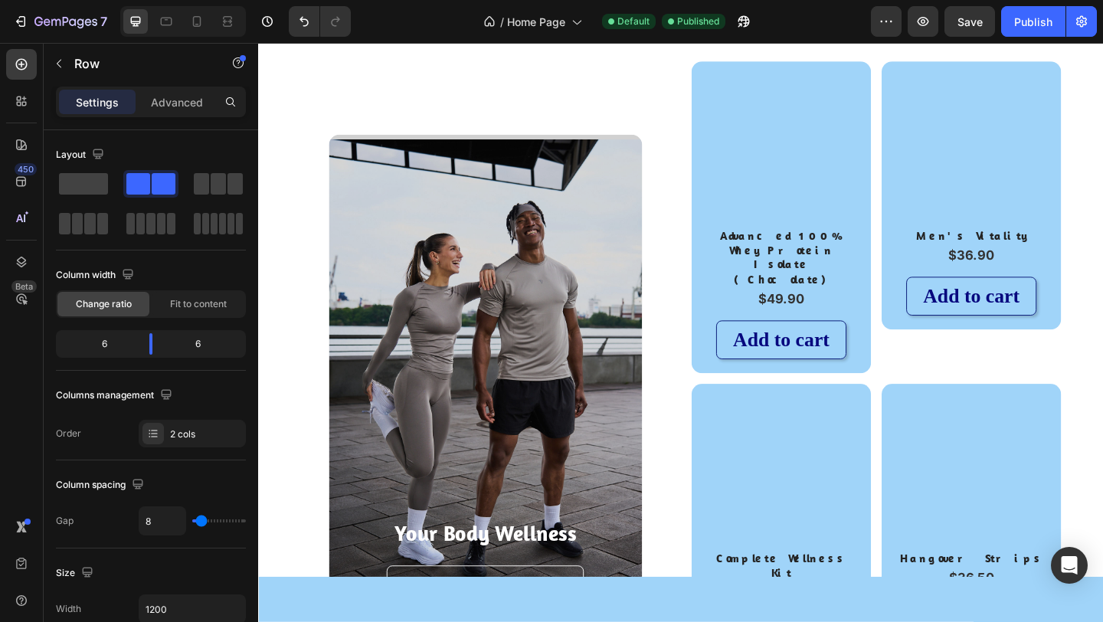
scroll to position [1412, 0]
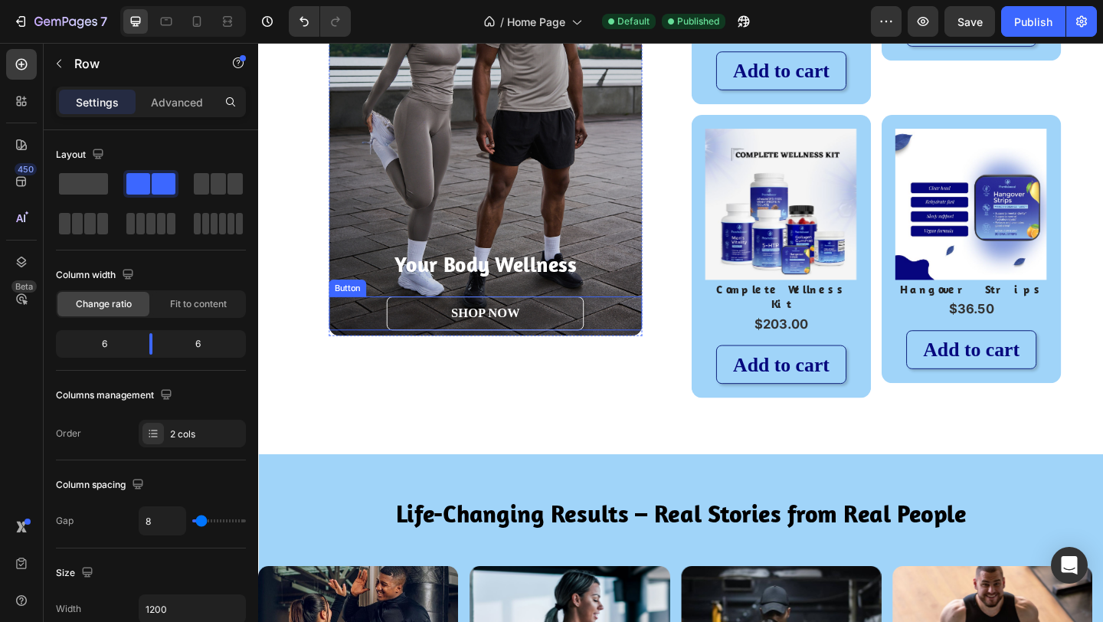
click at [568, 319] on link "SHOP NOW" at bounding box center [504, 337] width 214 height 36
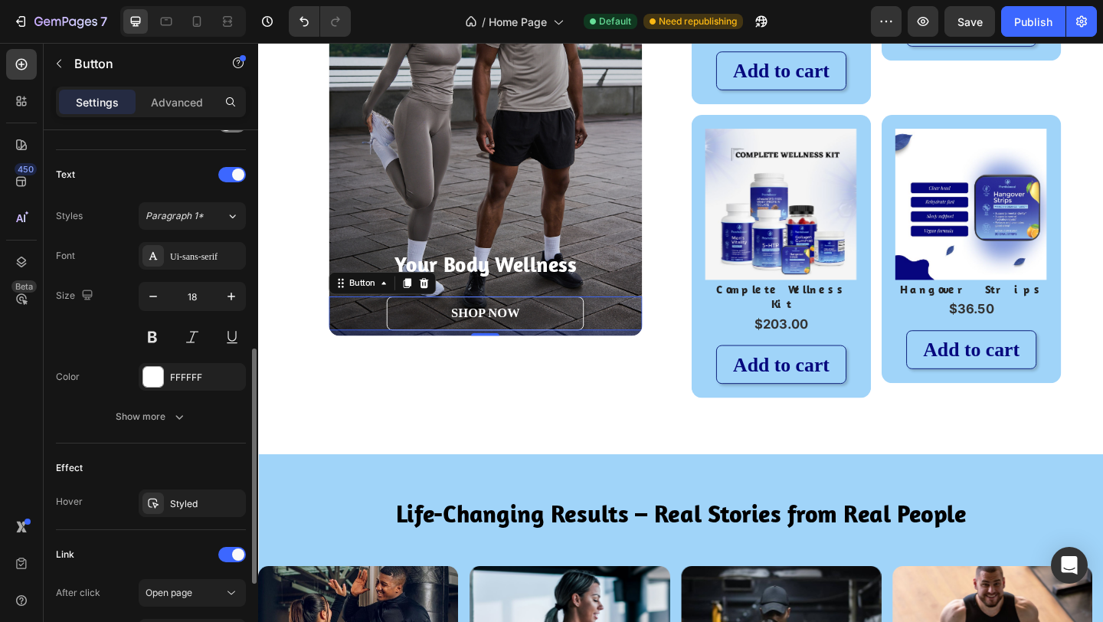
scroll to position [494, 0]
click at [168, 503] on div "Styled" at bounding box center [192, 501] width 107 height 28
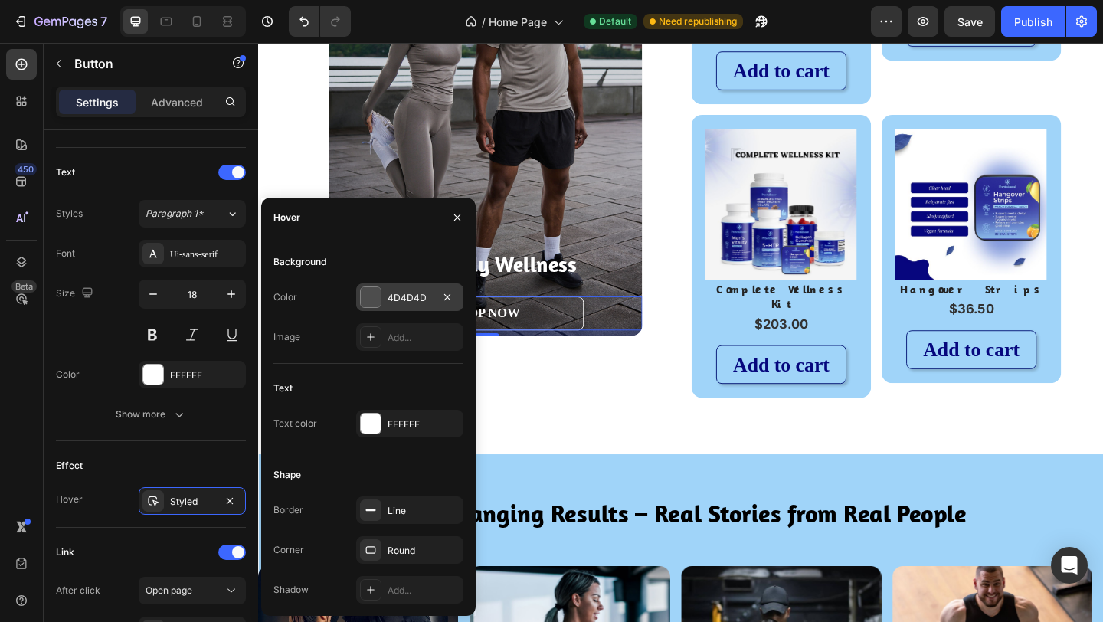
click at [414, 303] on div "4D4D4D" at bounding box center [410, 298] width 44 height 14
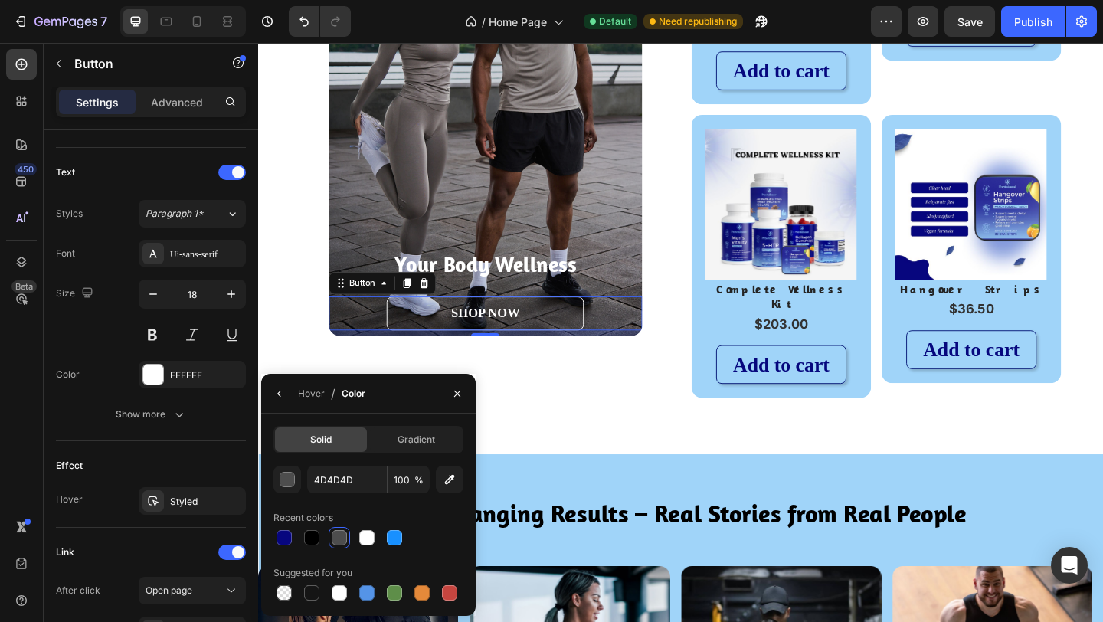
click at [427, 326] on link "SHOP NOW" at bounding box center [504, 337] width 214 height 36
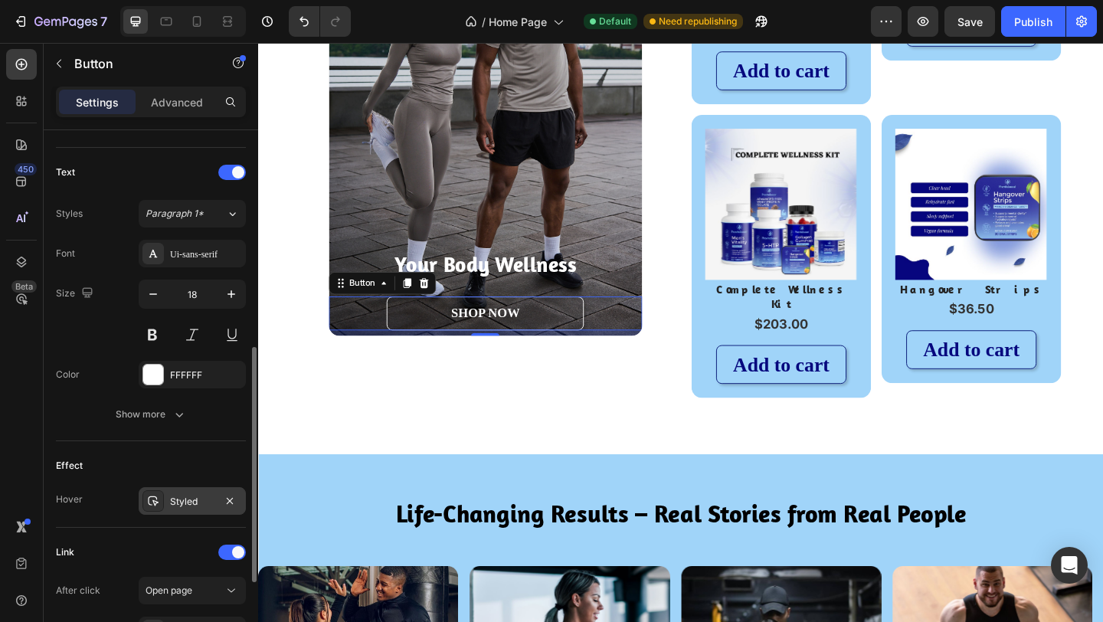
click at [162, 505] on div at bounding box center [152, 500] width 21 height 21
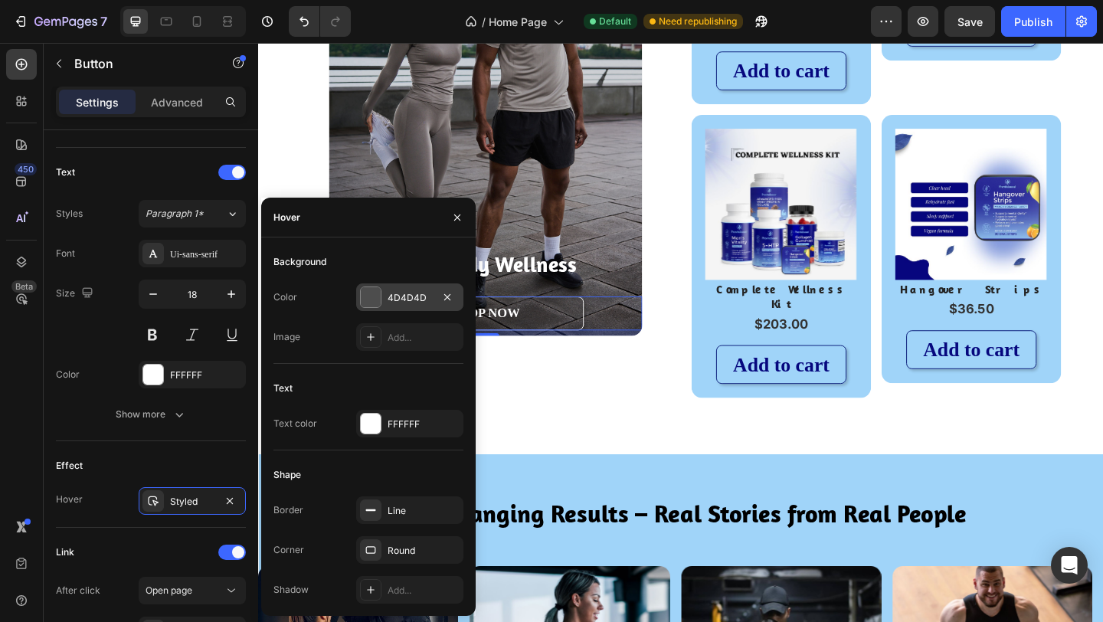
click at [394, 302] on div "4D4D4D" at bounding box center [410, 298] width 44 height 14
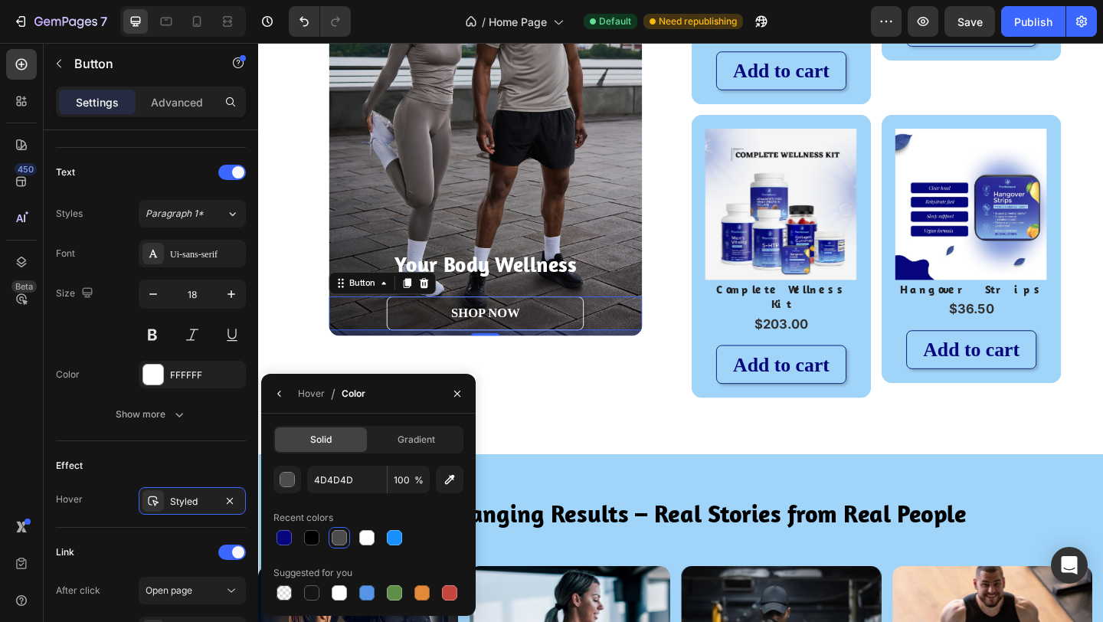
click at [335, 547] on div at bounding box center [339, 537] width 21 height 21
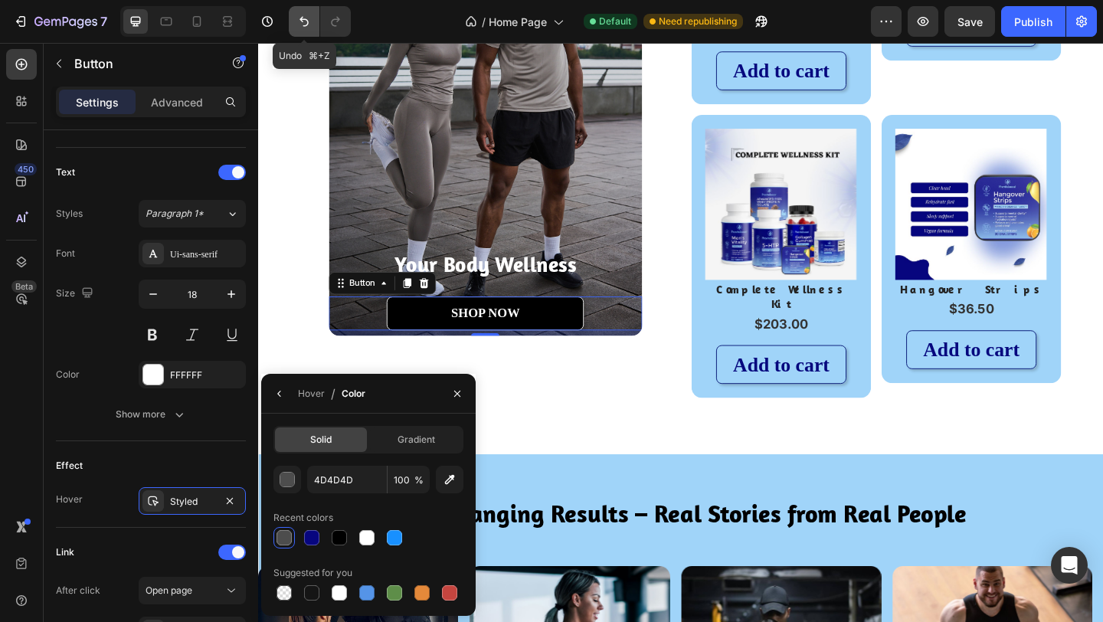
click at [297, 25] on icon "Undo/Redo" at bounding box center [303, 21] width 15 height 15
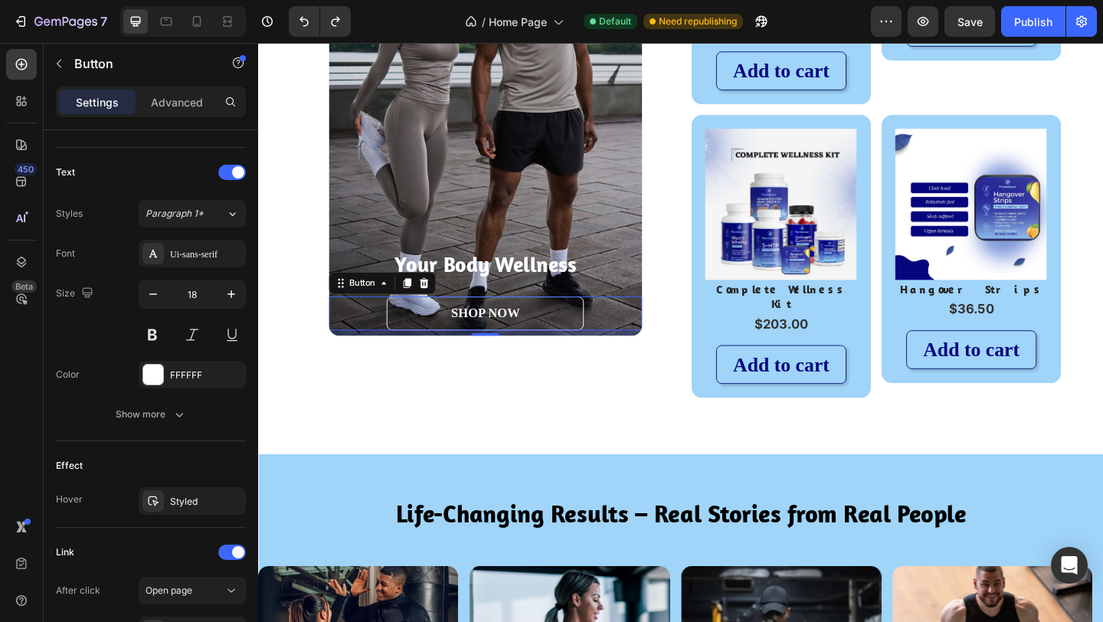
click at [558, 319] on link "SHOP NOW" at bounding box center [504, 337] width 214 height 36
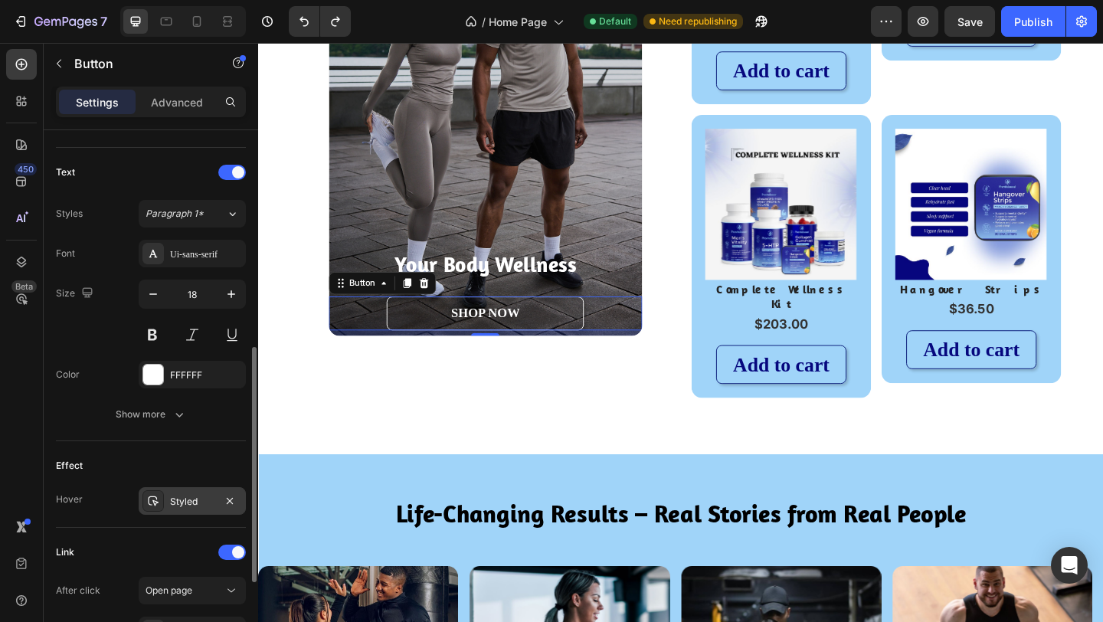
click at [168, 503] on div "Styled" at bounding box center [192, 501] width 107 height 28
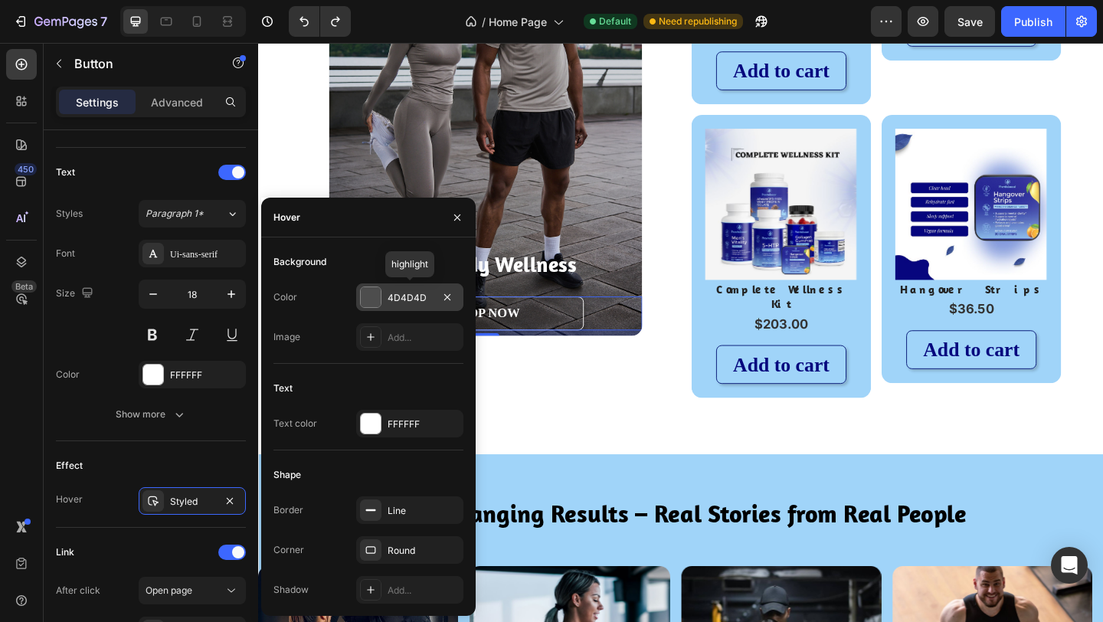
click at [397, 297] on div "4D4D4D" at bounding box center [410, 298] width 44 height 14
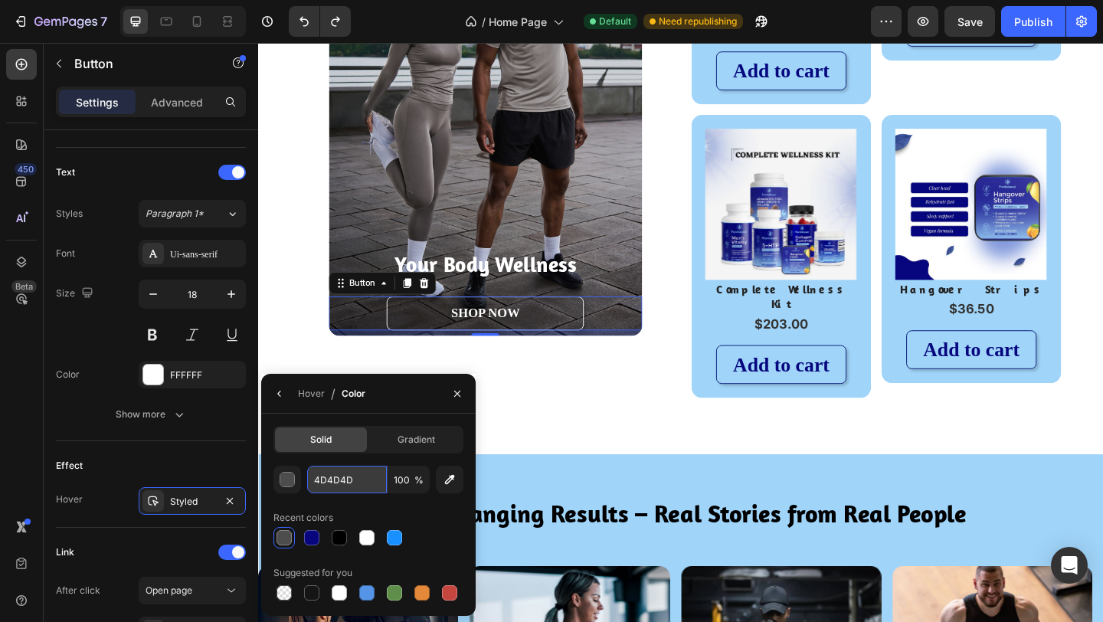
click at [358, 480] on input "4D4D4D" at bounding box center [347, 480] width 80 height 28
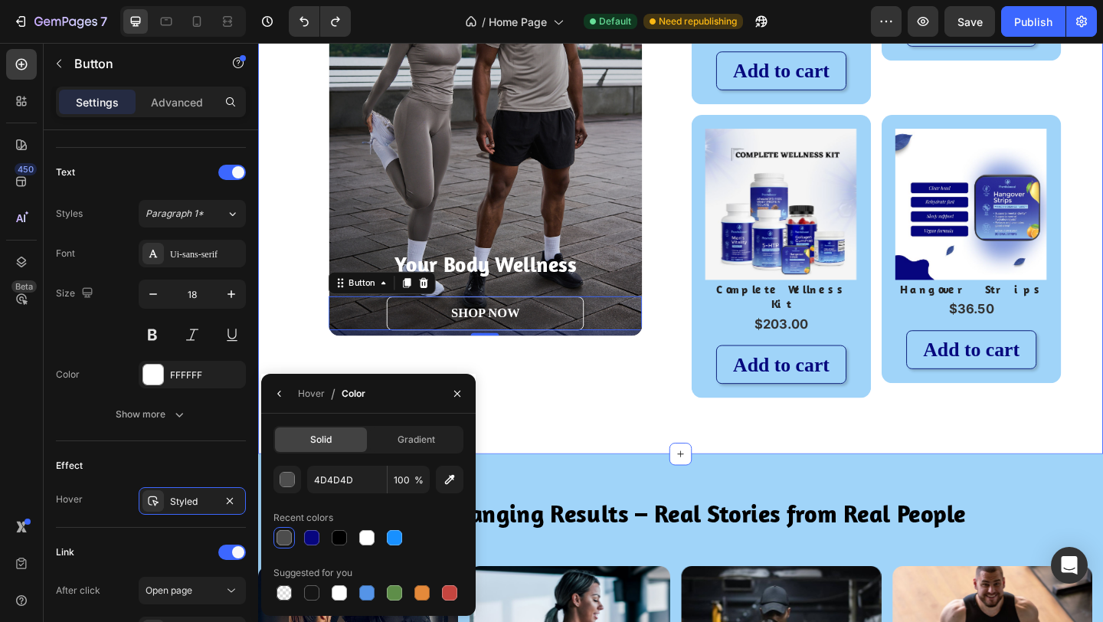
click at [297, 329] on div "The Provitaboost Line-Up Heading Your Body Wellness Text Block SHOP NOW Button …" at bounding box center [717, 78] width 919 height 826
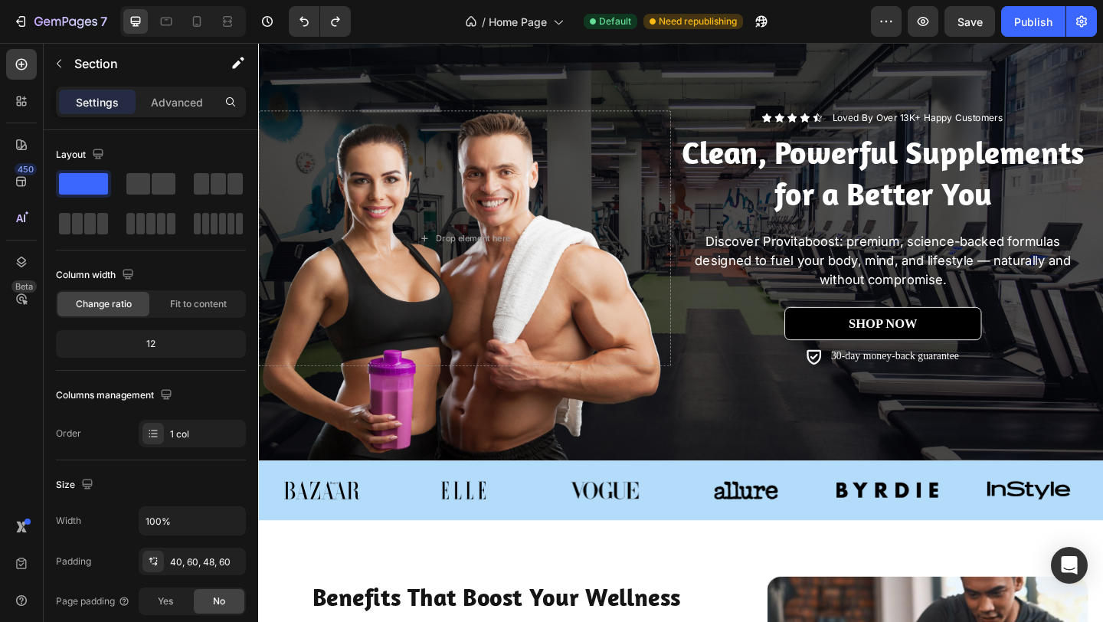
scroll to position [0, 0]
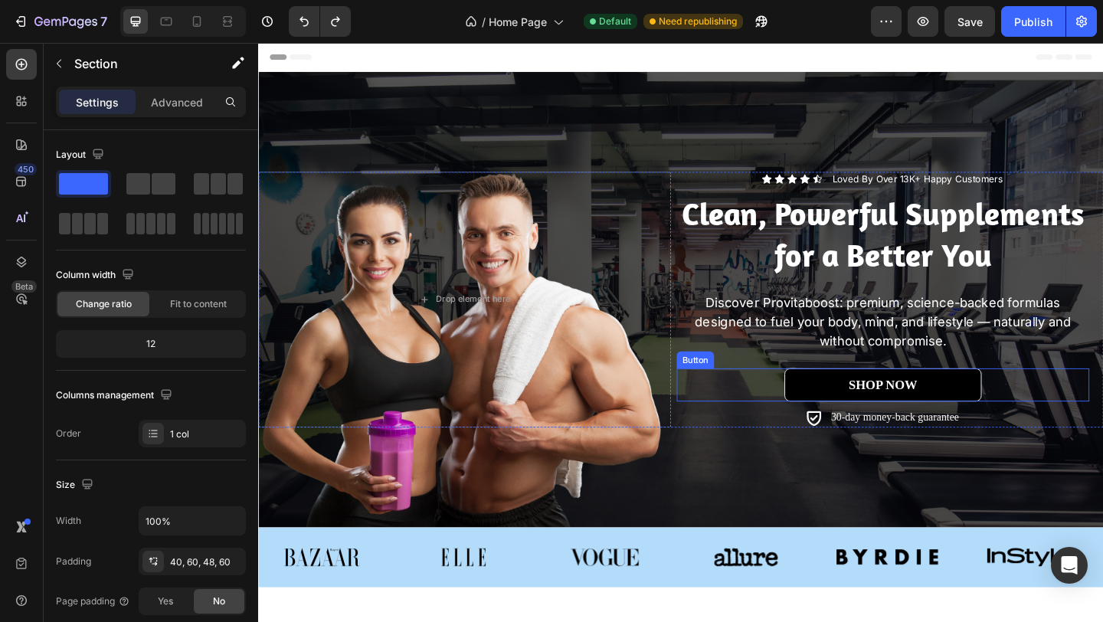
click at [848, 410] on link "shop now" at bounding box center [937, 415] width 214 height 36
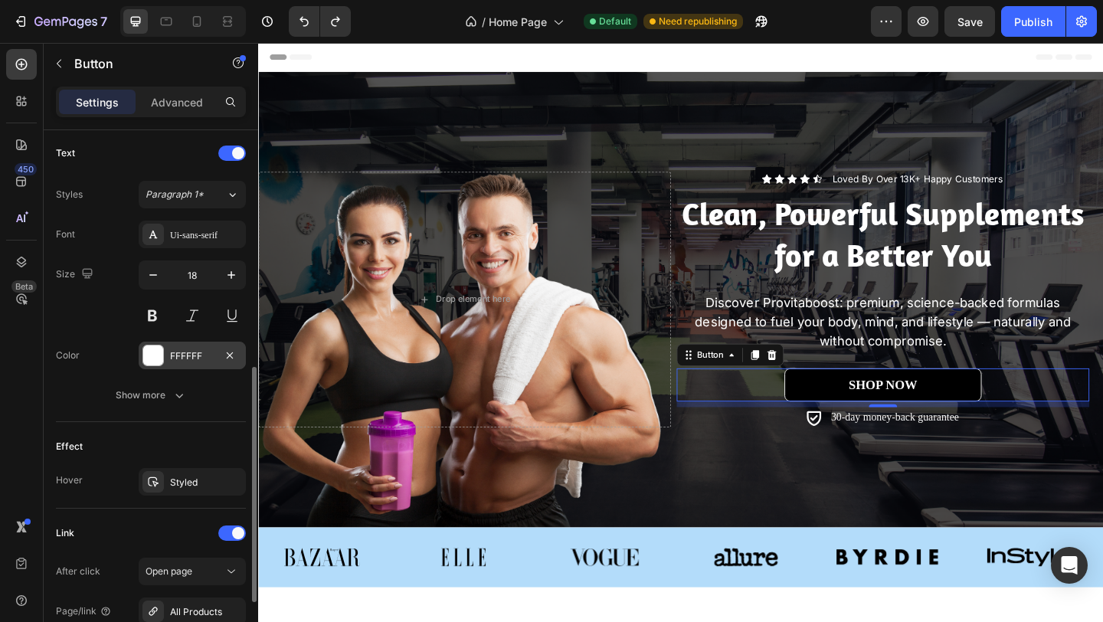
scroll to position [547, 0]
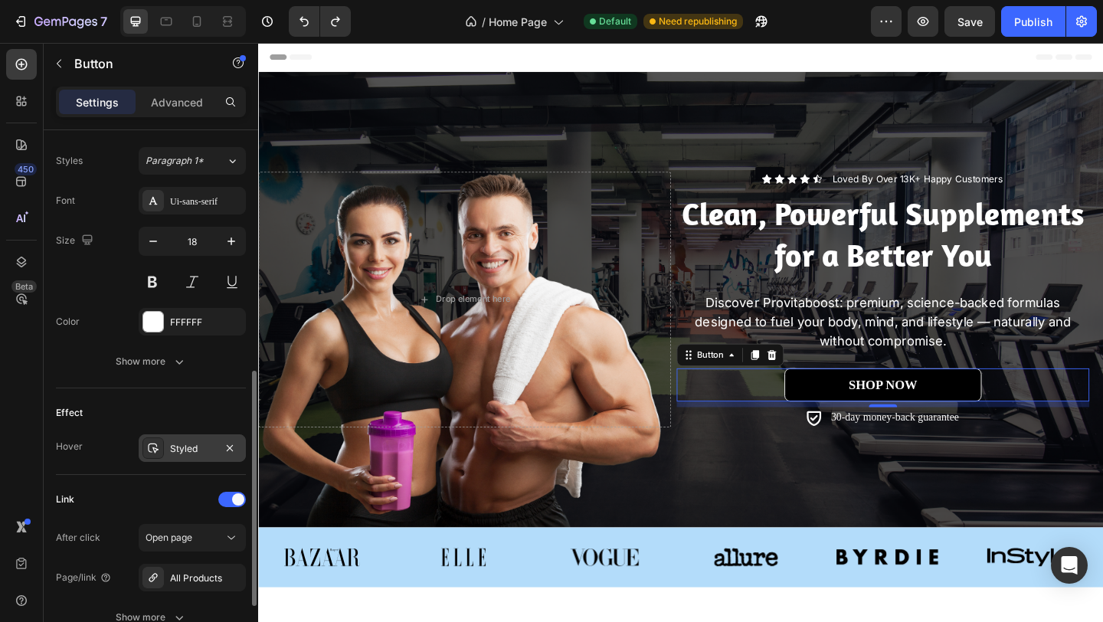
click at [179, 454] on div "Styled" at bounding box center [192, 449] width 44 height 14
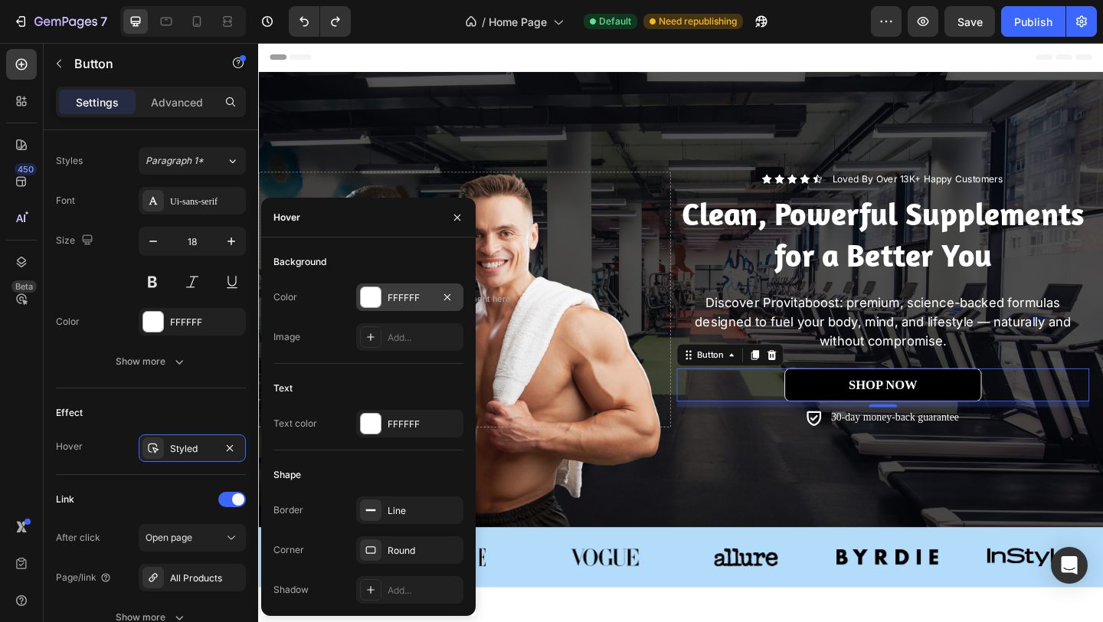
click at [410, 299] on div "FFFFFF" at bounding box center [410, 298] width 44 height 14
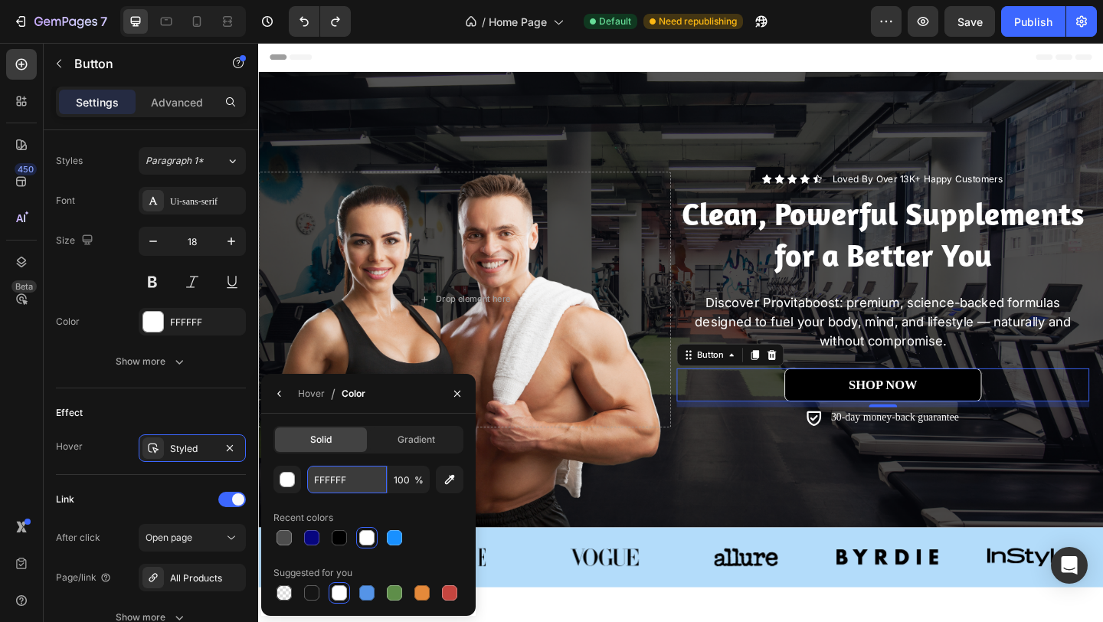
click at [356, 483] on input "FFFFFF" at bounding box center [347, 480] width 80 height 28
click at [285, 535] on div at bounding box center [283, 537] width 15 height 15
type input "4D4D4D"
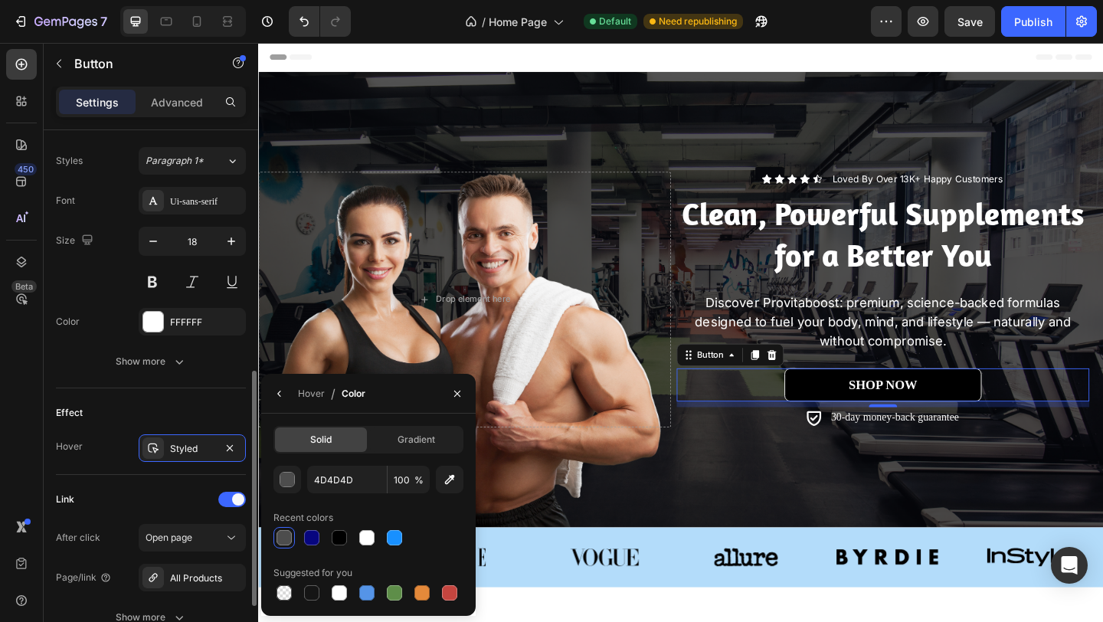
click at [178, 410] on div "Effect" at bounding box center [151, 413] width 190 height 25
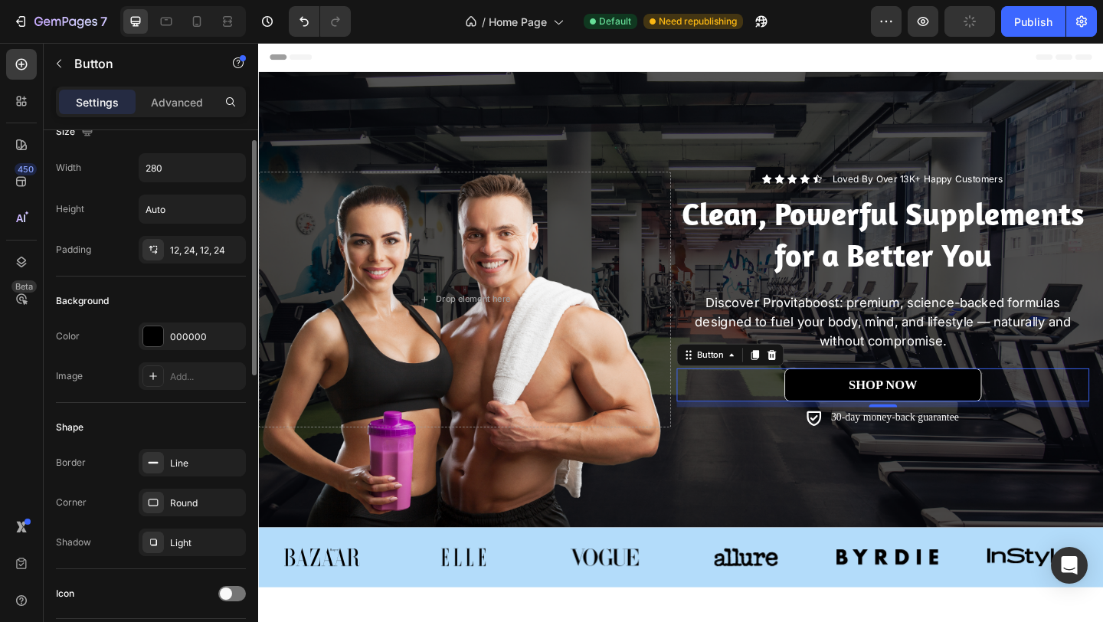
scroll to position [0, 0]
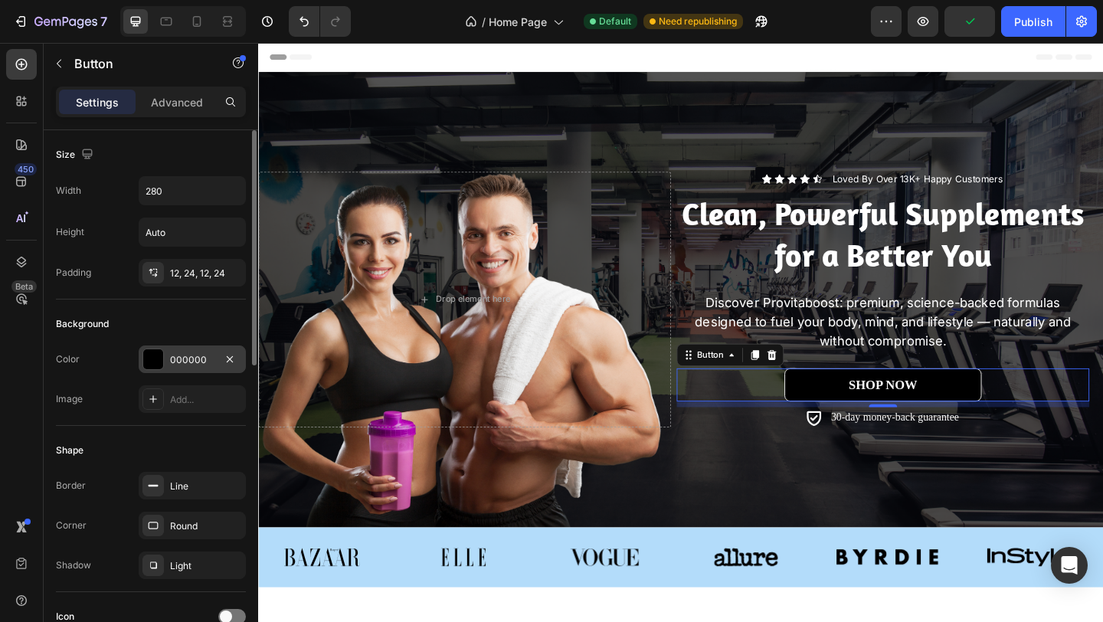
click at [172, 361] on div "000000" at bounding box center [192, 360] width 44 height 14
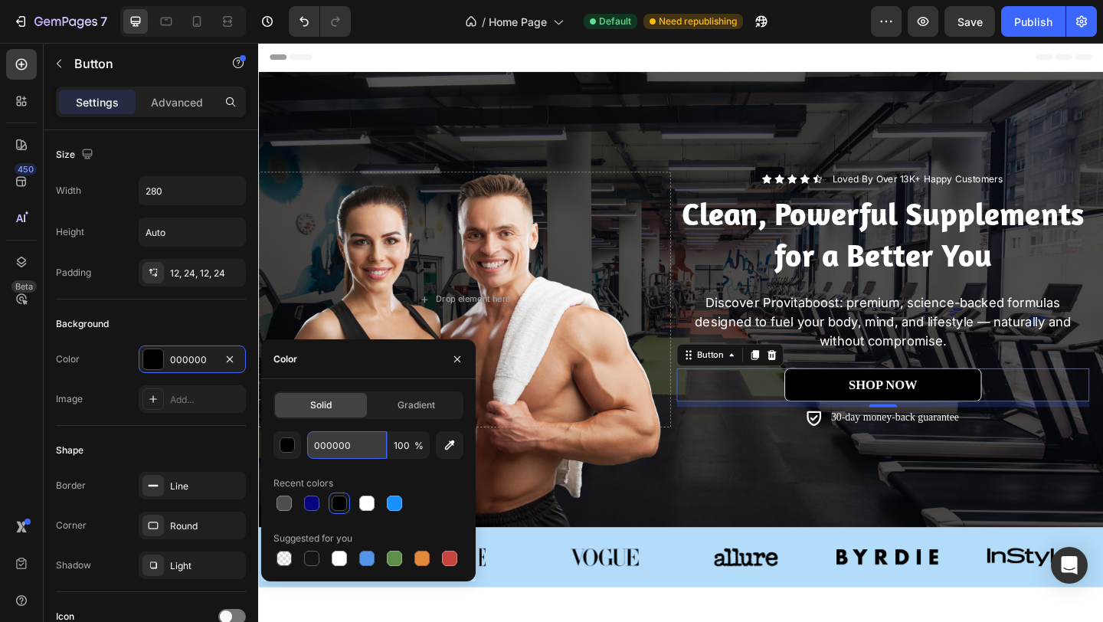
click at [345, 443] on input "000000" at bounding box center [347, 445] width 80 height 28
click at [282, 508] on div at bounding box center [283, 502] width 15 height 15
type input "4D4D4D"
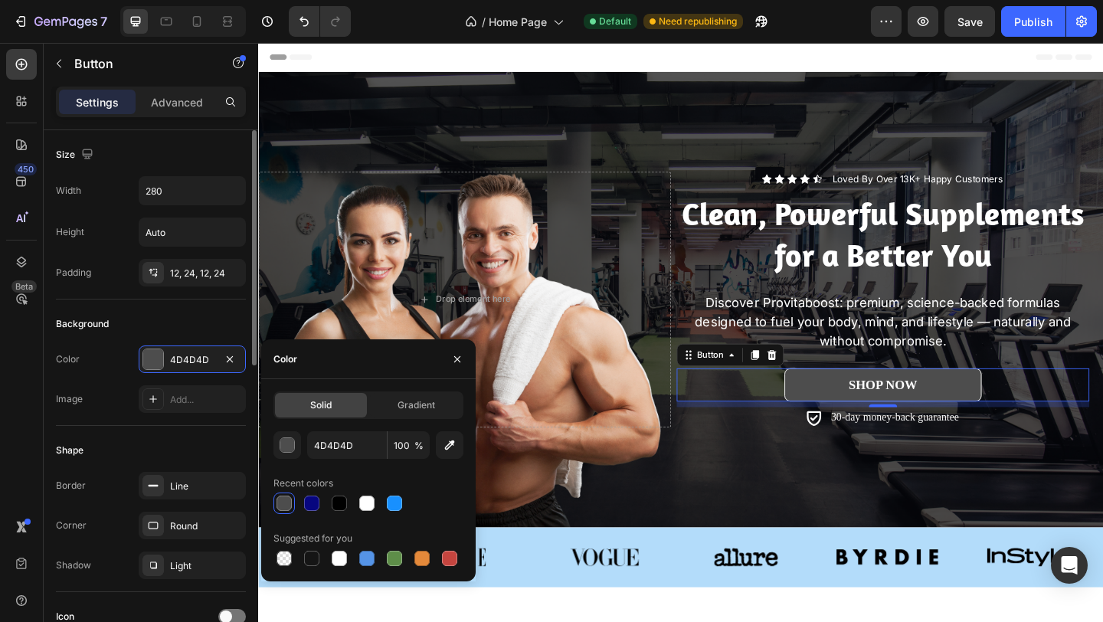
click at [194, 318] on div "Background" at bounding box center [151, 324] width 190 height 25
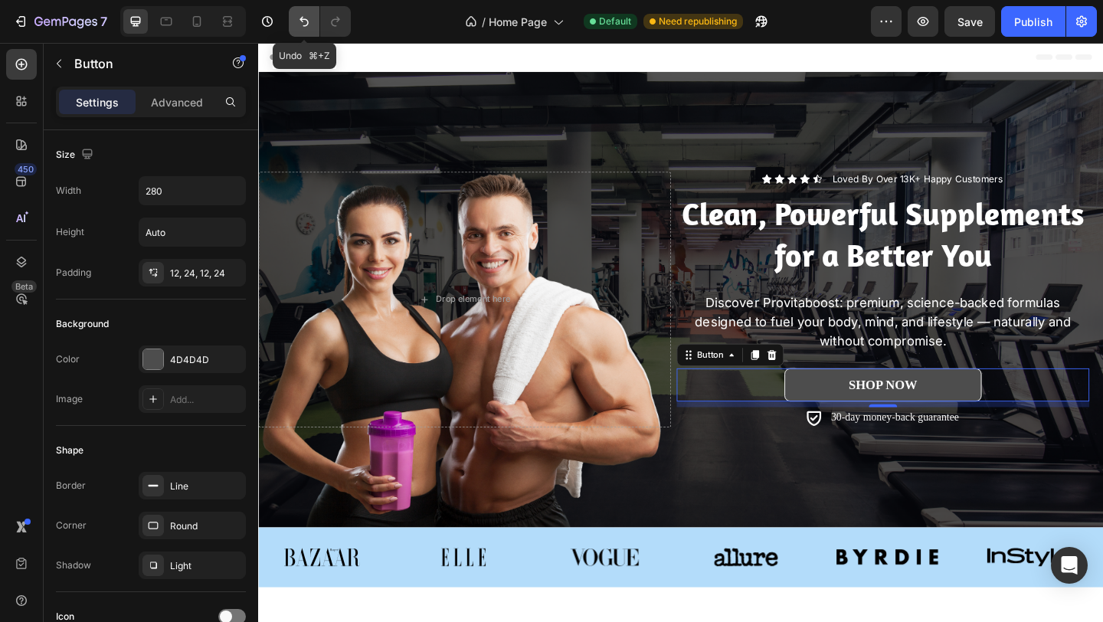
click at [303, 18] on icon "Undo/Redo" at bounding box center [303, 21] width 15 height 15
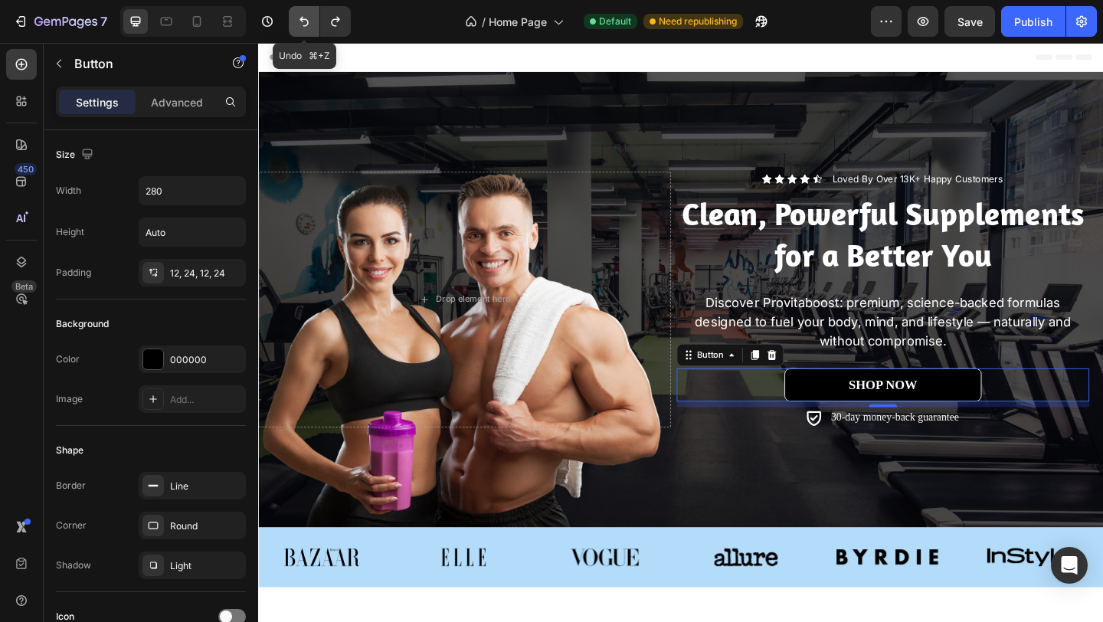
click at [303, 18] on icon "Undo/Redo" at bounding box center [303, 21] width 15 height 15
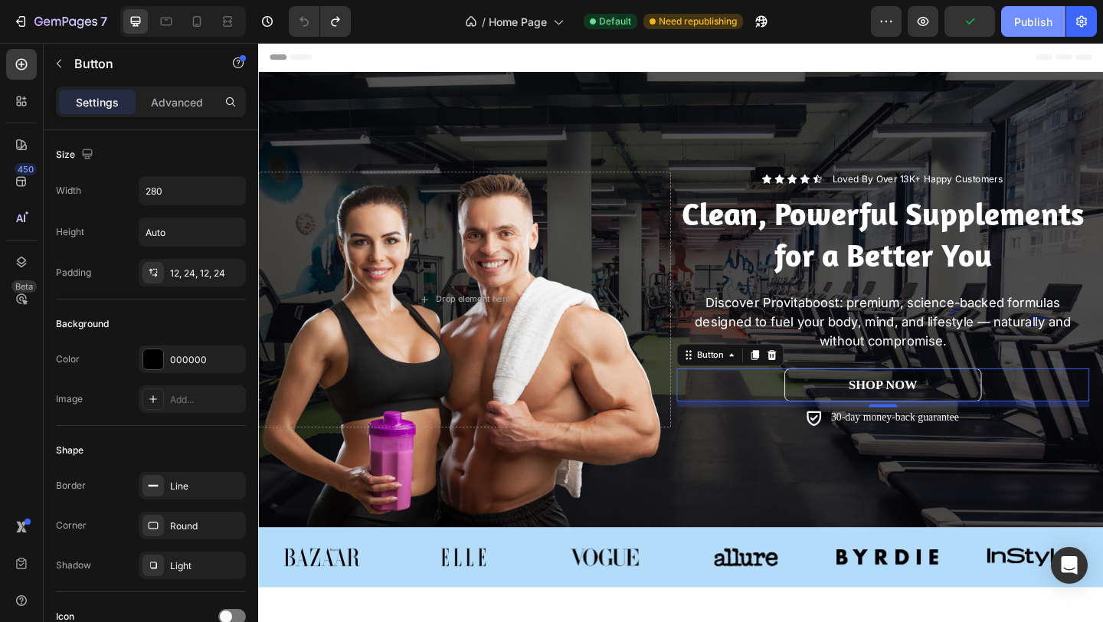
click at [1035, 21] on div "Publish" at bounding box center [1033, 22] width 38 height 16
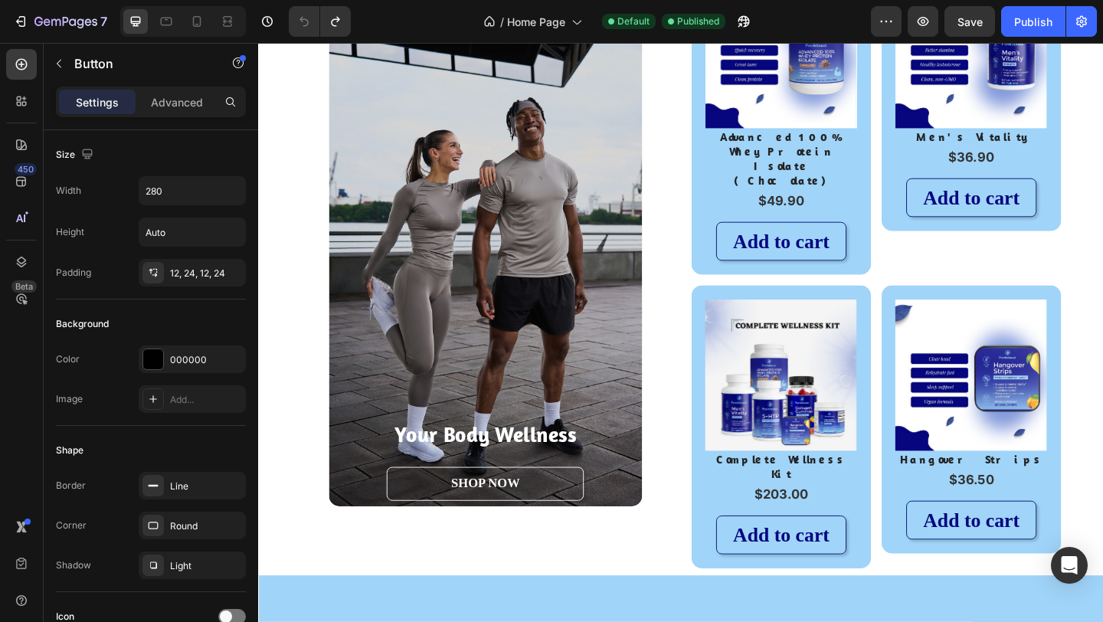
scroll to position [1226, 0]
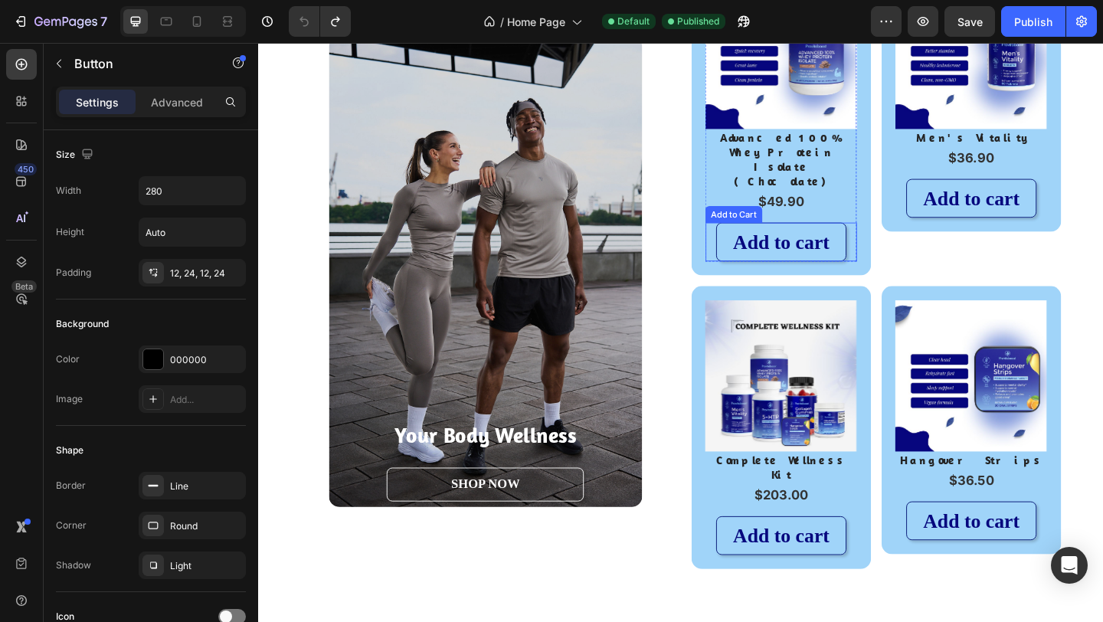
click at [875, 238] on button "Add to cart" at bounding box center [827, 259] width 142 height 42
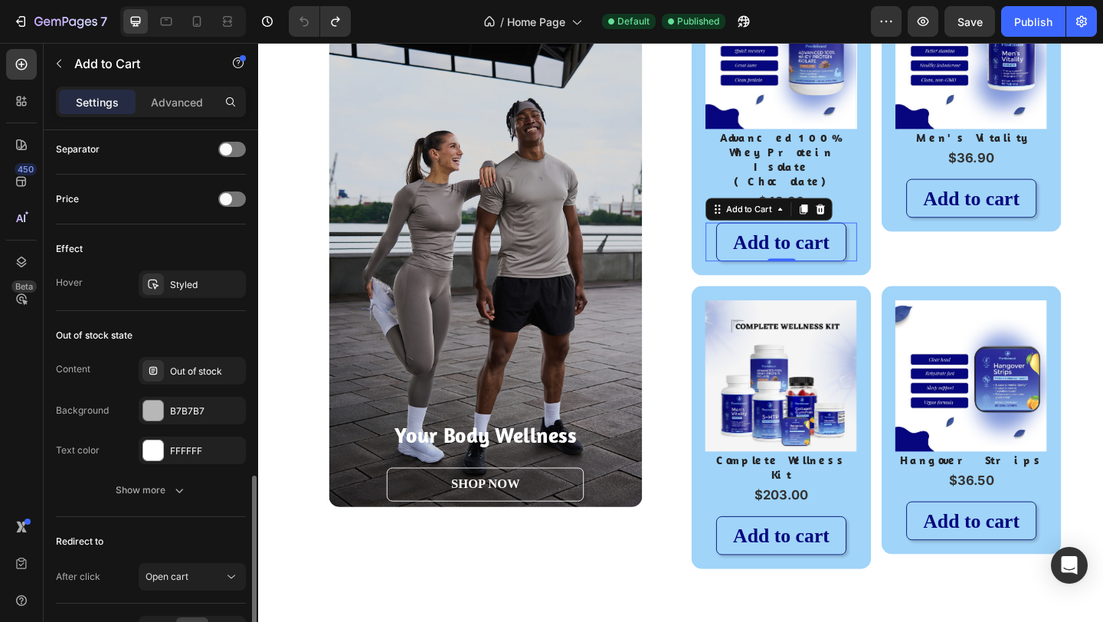
scroll to position [1138, 0]
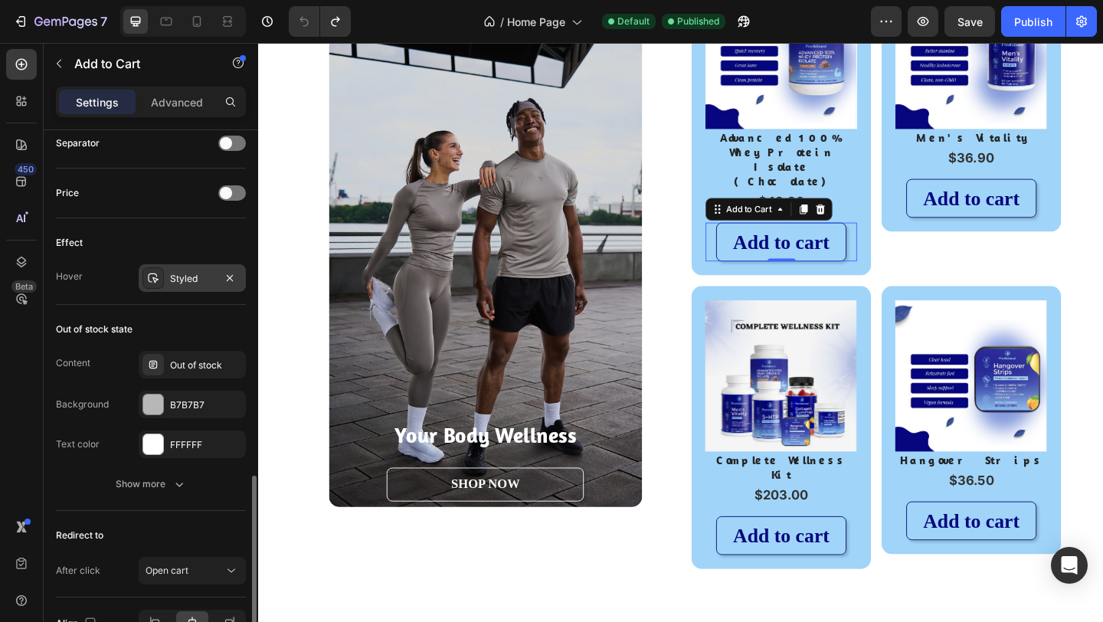
click at [182, 285] on div "Styled" at bounding box center [192, 279] width 44 height 14
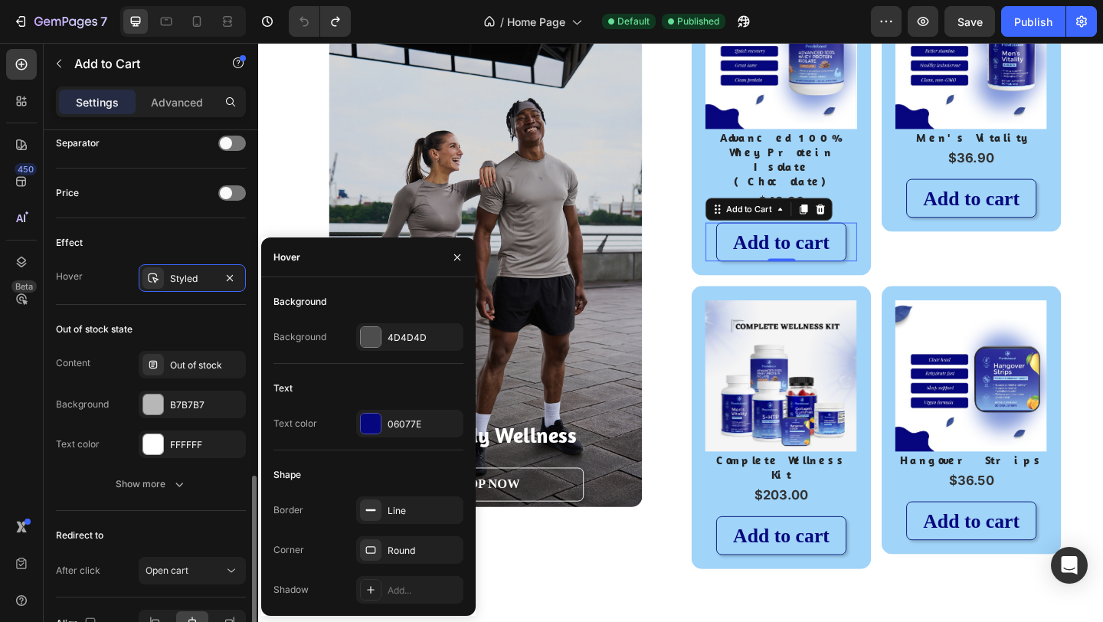
click at [95, 304] on div "Effect Hover Styled" at bounding box center [151, 261] width 190 height 87
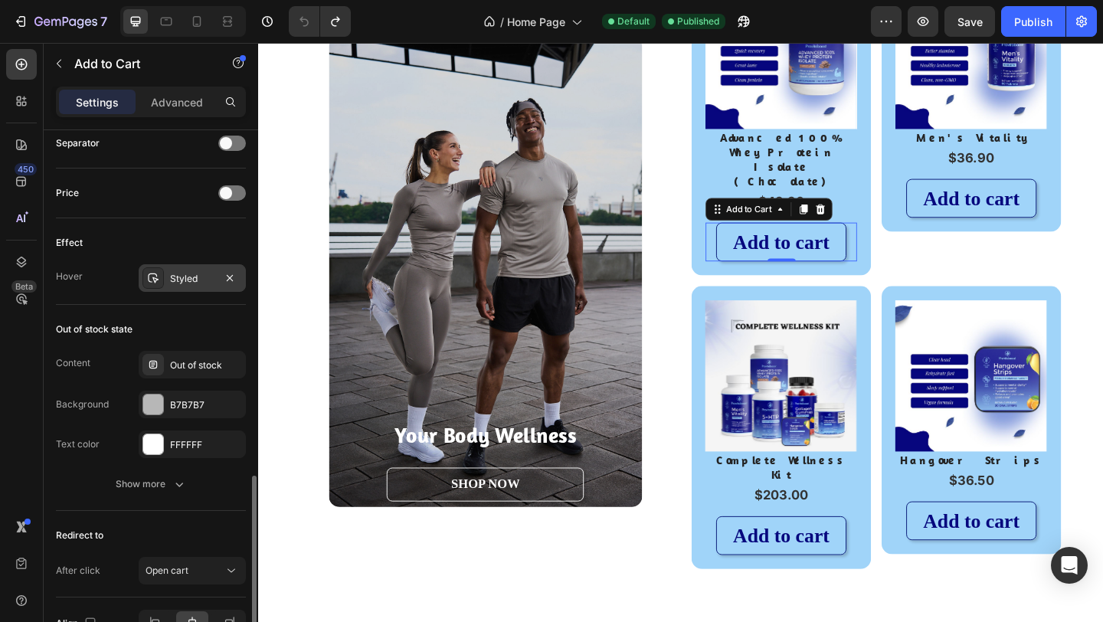
click at [178, 275] on div "Styled" at bounding box center [192, 279] width 44 height 14
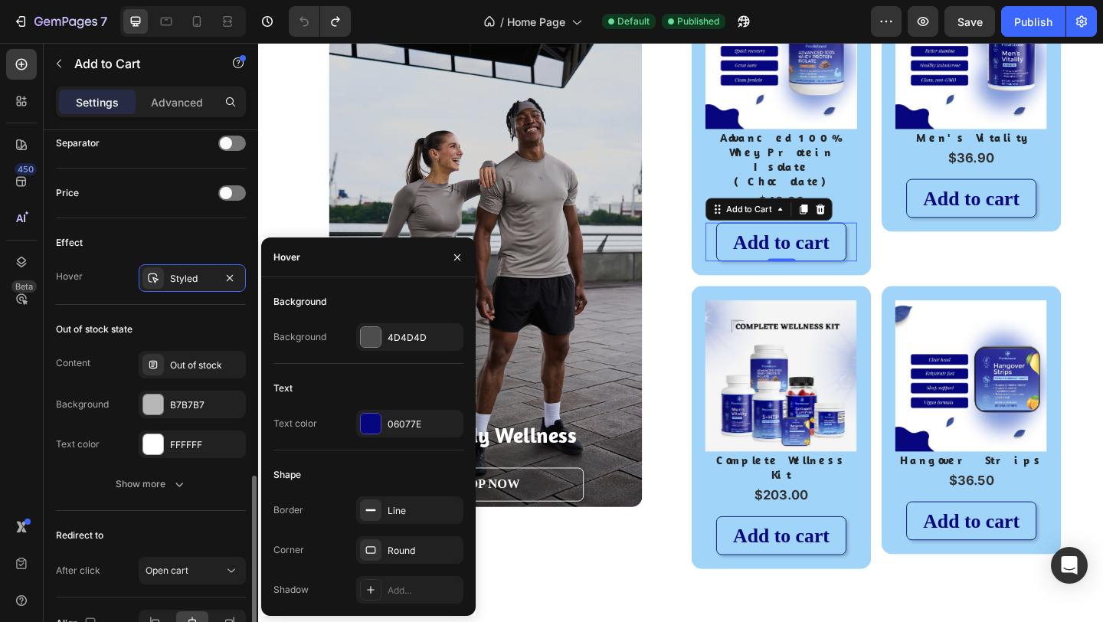
click at [244, 234] on div "Effect" at bounding box center [151, 243] width 190 height 25
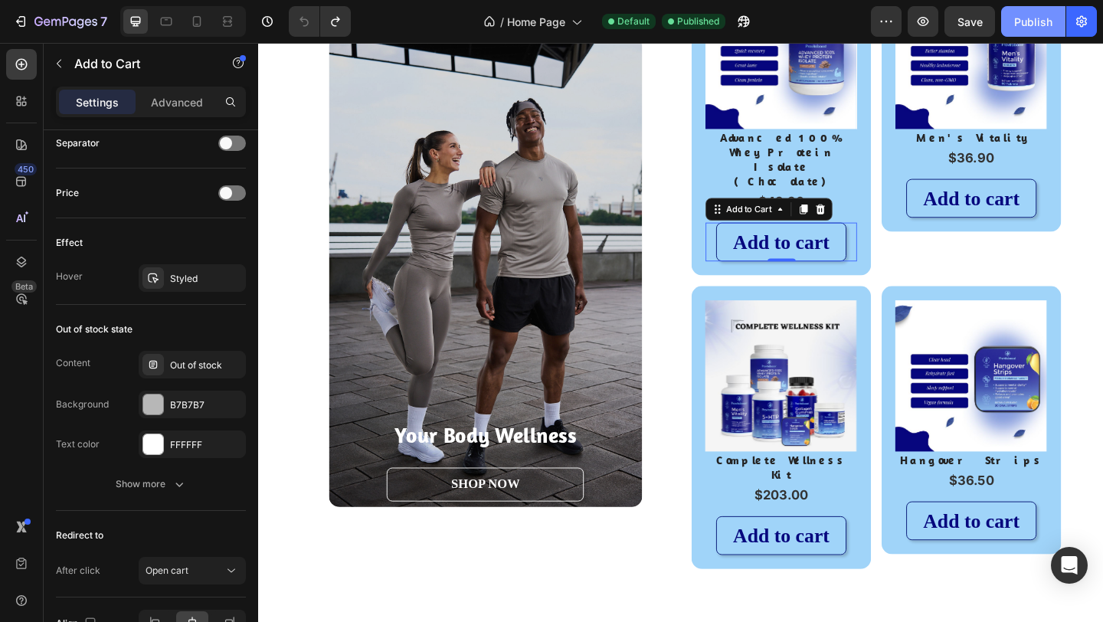
click at [1039, 11] on button "Publish" at bounding box center [1033, 21] width 64 height 31
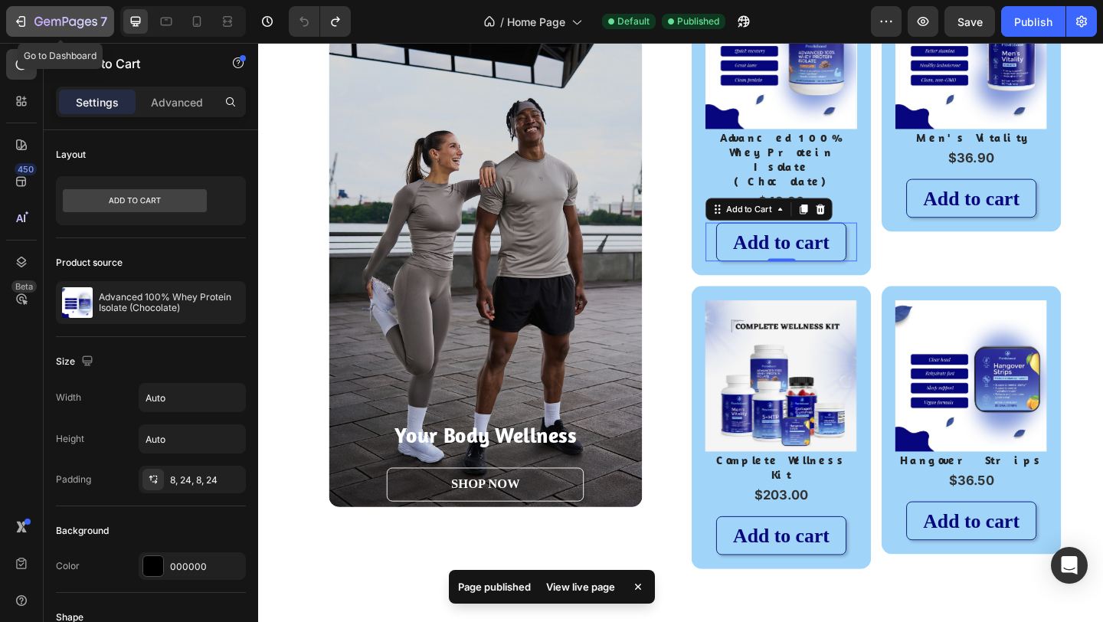
click at [44, 20] on icon "button" at bounding box center [65, 22] width 63 height 13
